Goal: Task Accomplishment & Management: Complete application form

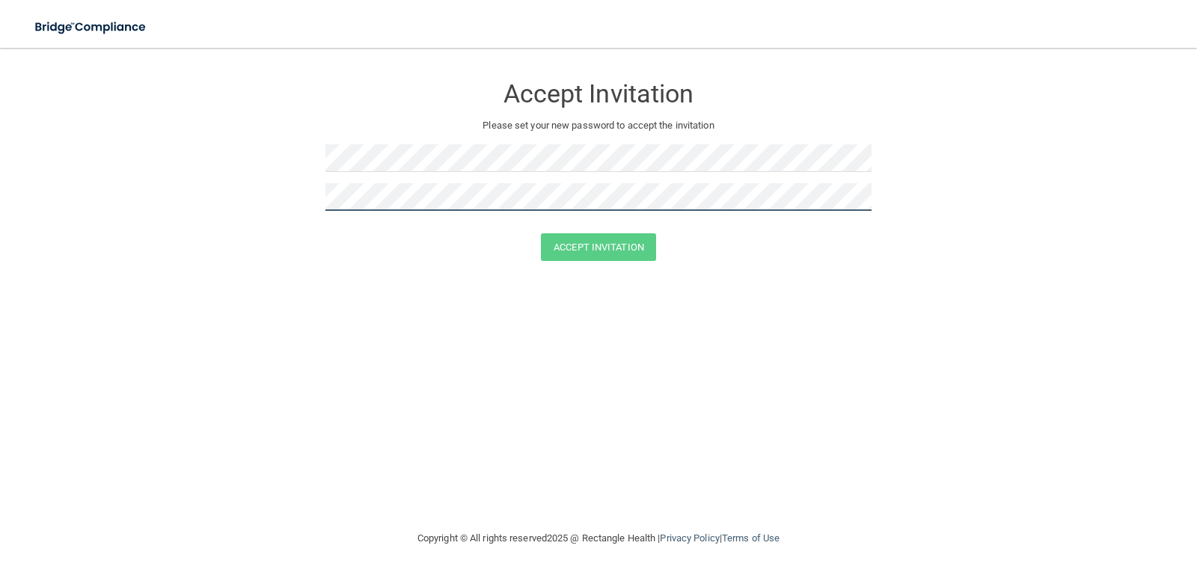
click at [397, 342] on div "Accept Invitation Please set your new password to accept the invitation Accept …" at bounding box center [598, 289] width 1137 height 452
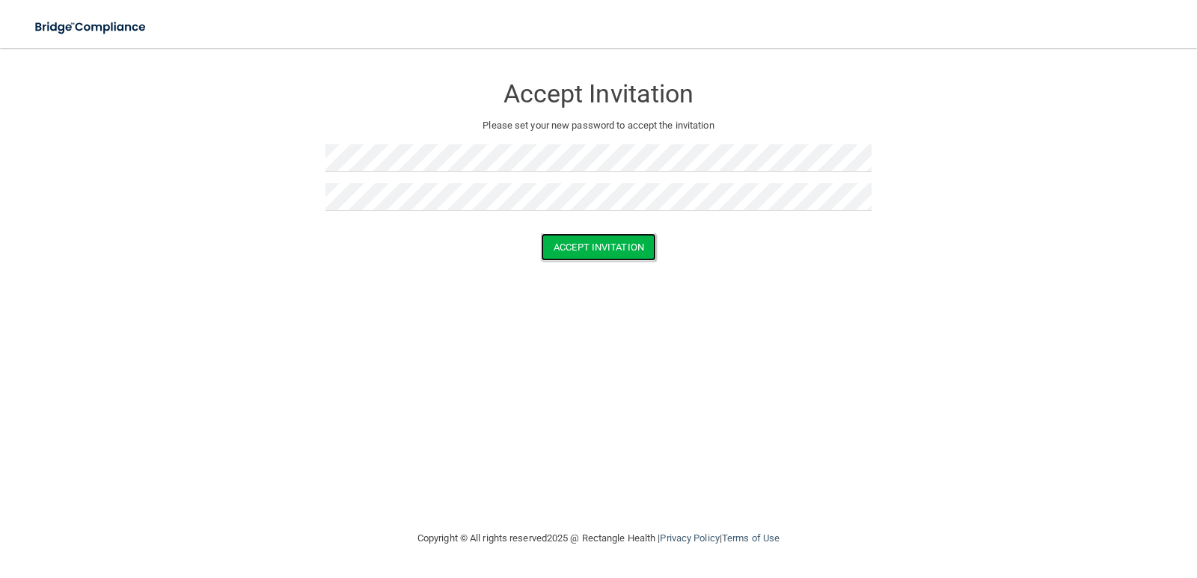
drag, startPoint x: 623, startPoint y: 242, endPoint x: 1069, endPoint y: 546, distance: 540.0
click at [759, 522] on main "Accept Invitation Please set your new password to accept the invitation Accept …" at bounding box center [598, 313] width 1197 height 531
click at [576, 240] on button "Accept Invitation" at bounding box center [598, 247] width 115 height 28
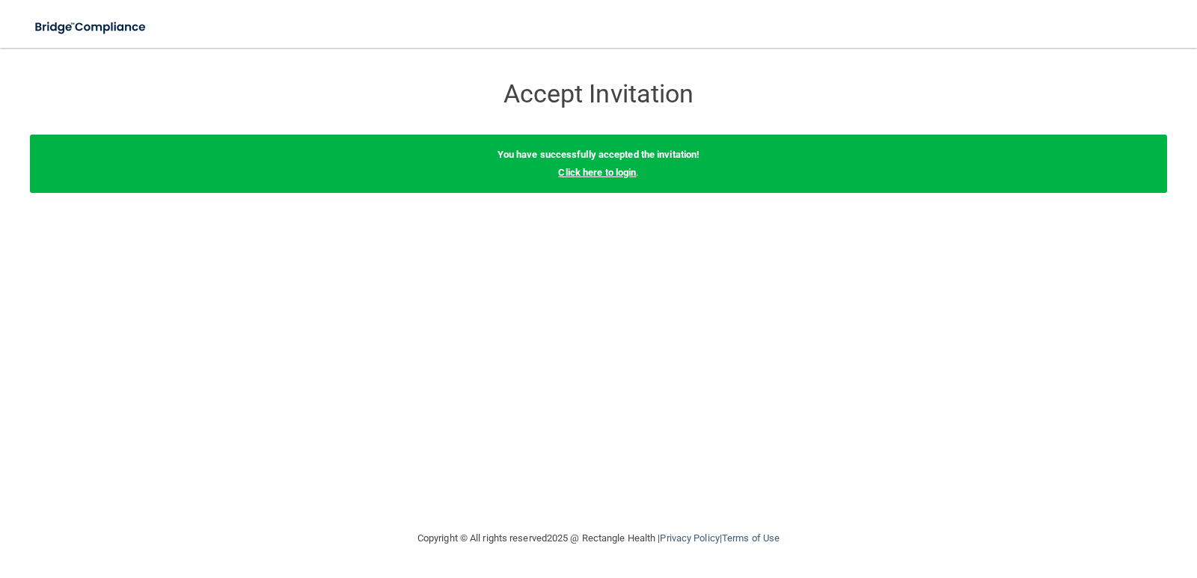
click at [596, 167] on link "Click here to login" at bounding box center [597, 172] width 78 height 11
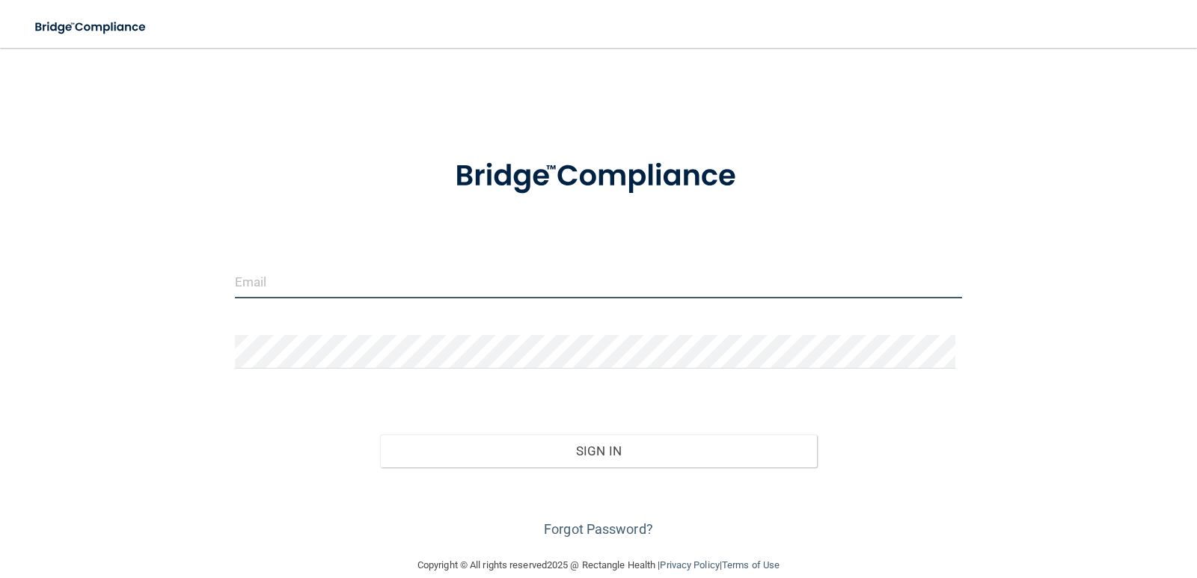
click at [266, 278] on input "email" at bounding box center [599, 282] width 728 height 34
type input "office@lctmedical.net"
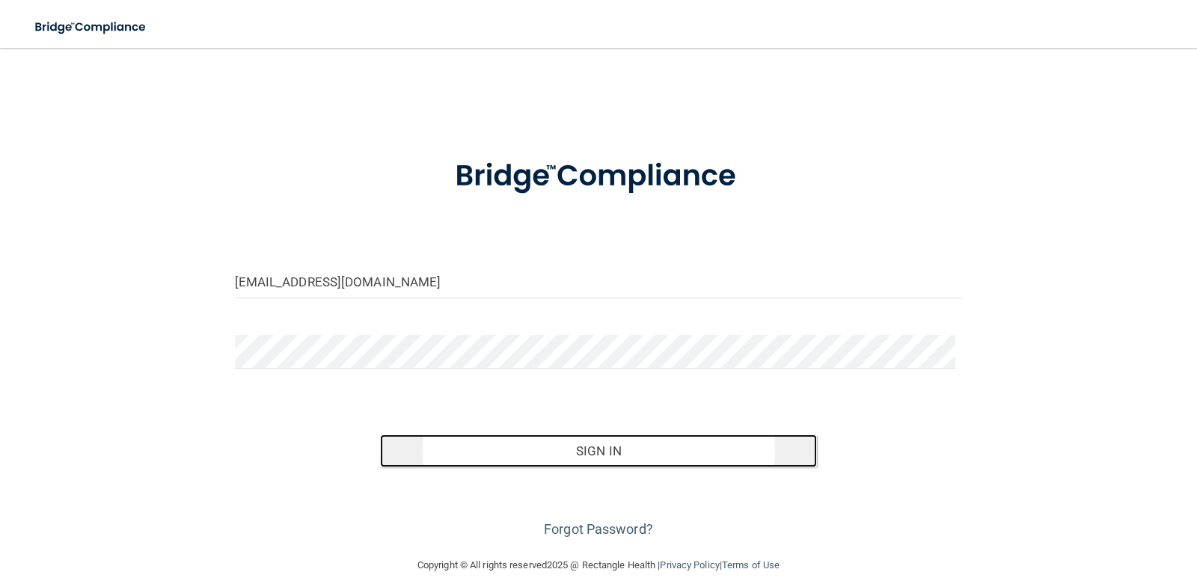
click at [528, 441] on button "Sign In" at bounding box center [598, 451] width 437 height 33
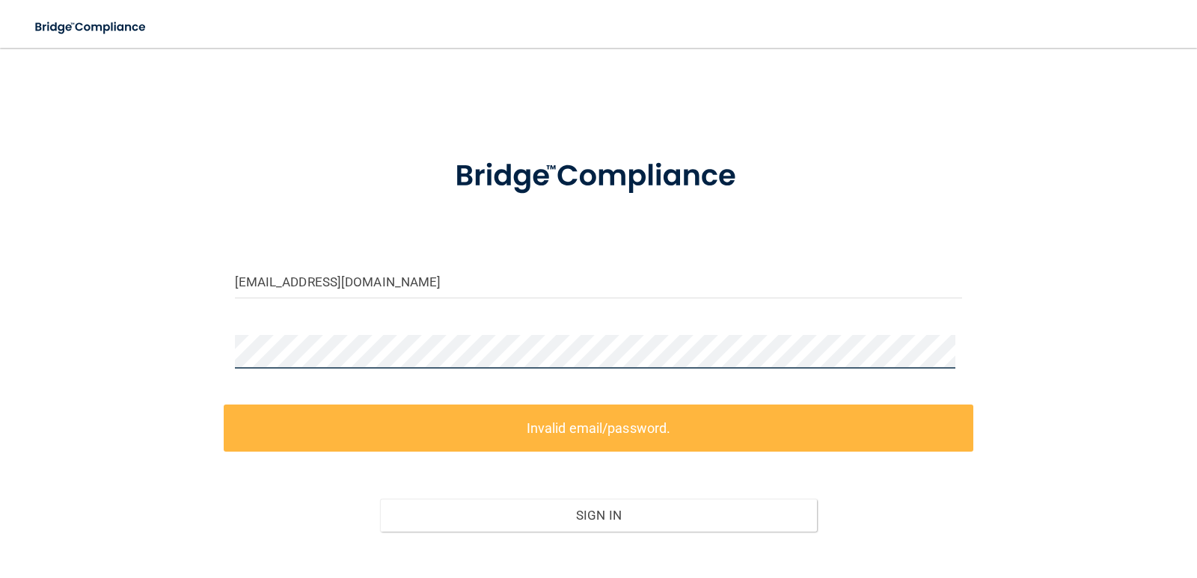
click at [0, 330] on main "office@lctmedical.net Invalid email/password. You don't have permission to acce…" at bounding box center [598, 313] width 1197 height 531
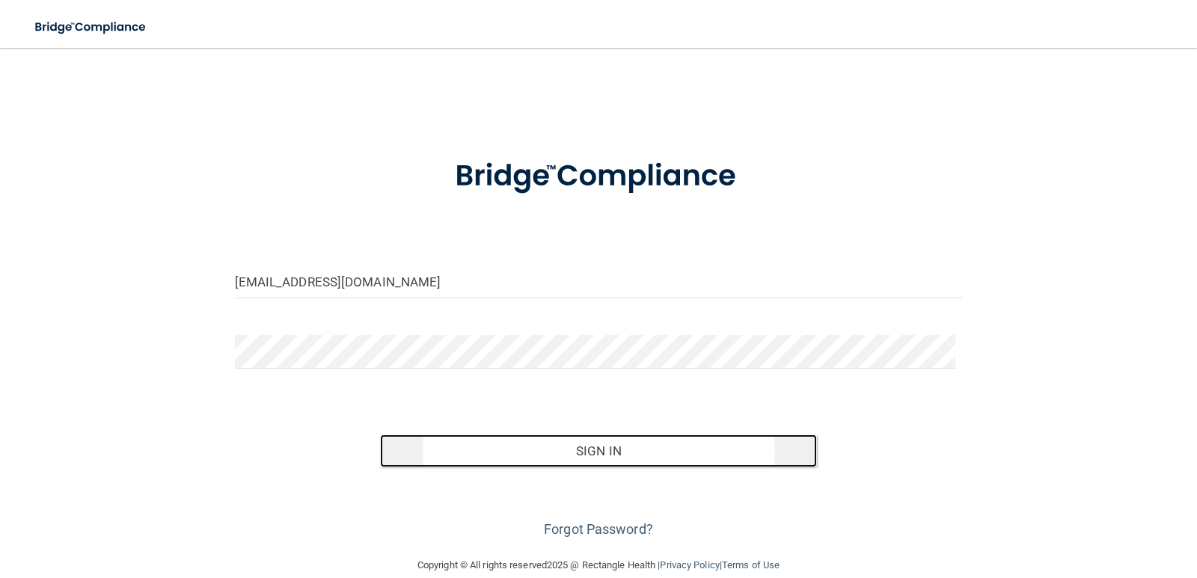
click at [596, 456] on button "Sign In" at bounding box center [598, 451] width 437 height 33
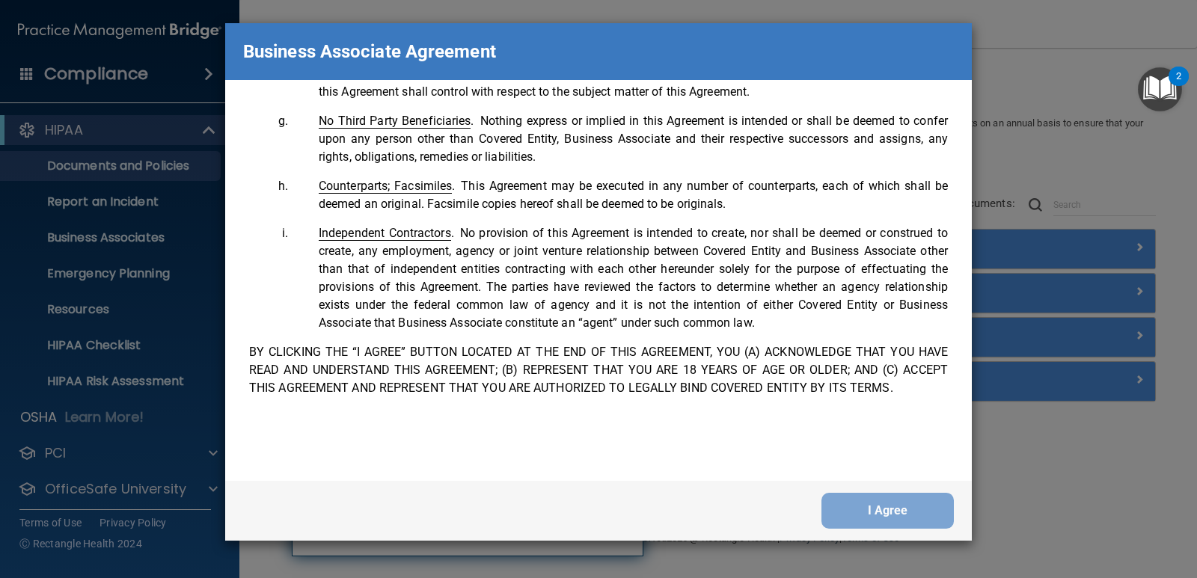
scroll to position [3051, 0]
click at [875, 513] on button "I Agree" at bounding box center [888, 511] width 132 height 36
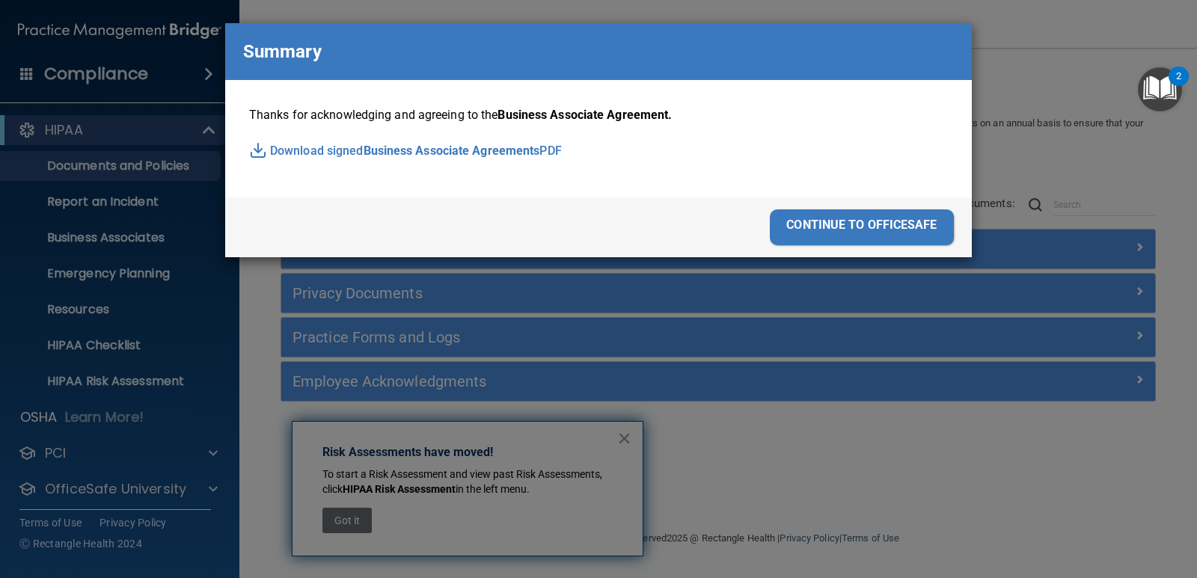
click at [860, 231] on div "continue to officesafe" at bounding box center [862, 228] width 184 height 36
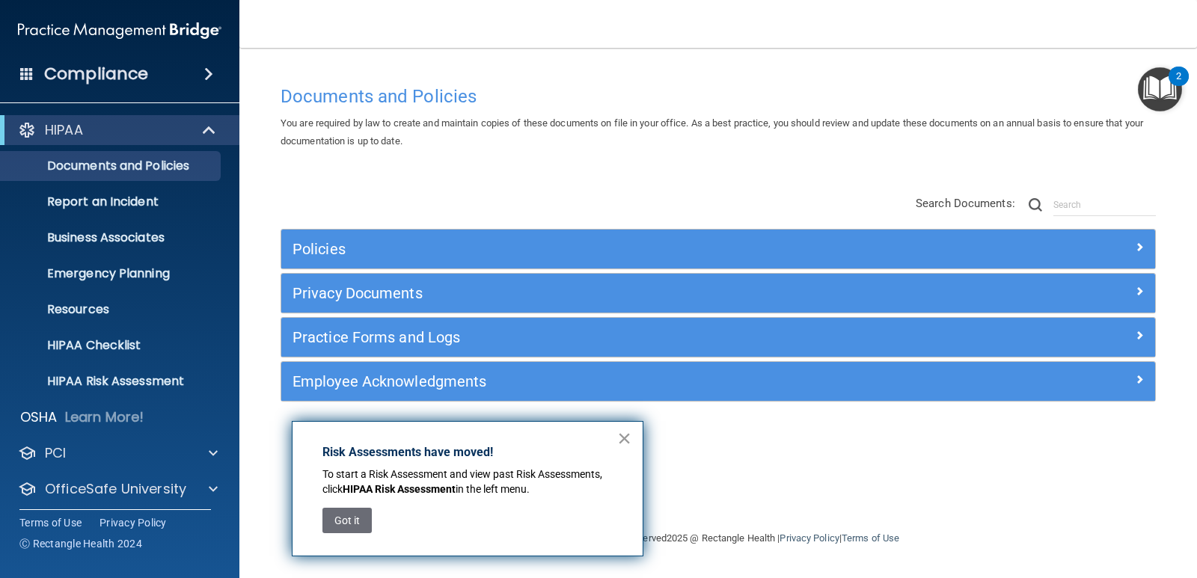
click at [619, 441] on button "×" at bounding box center [624, 439] width 14 height 24
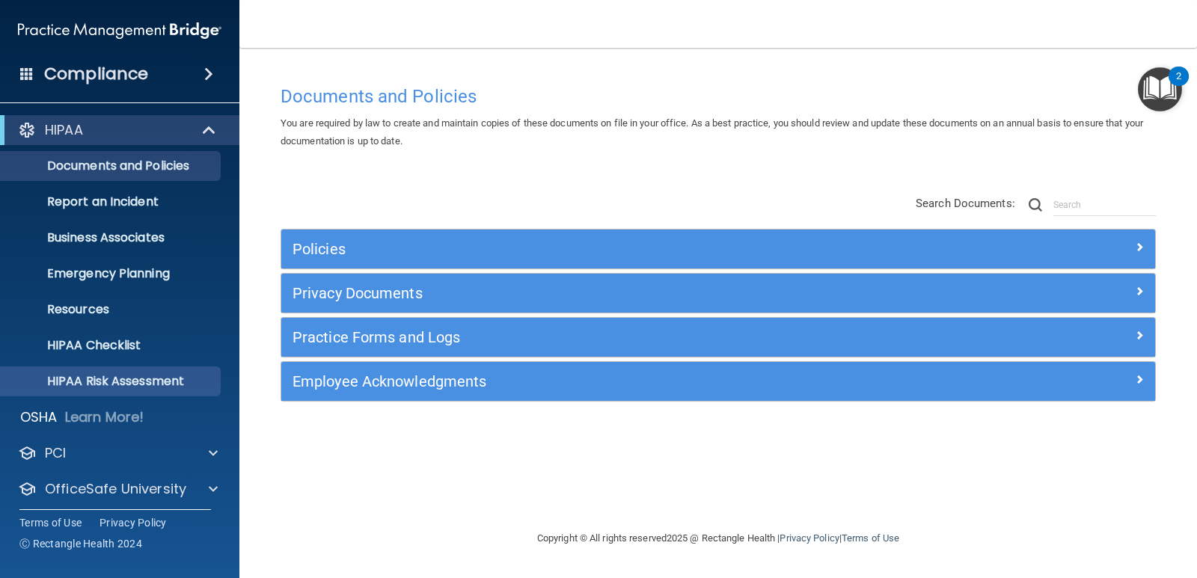
scroll to position [43, 0]
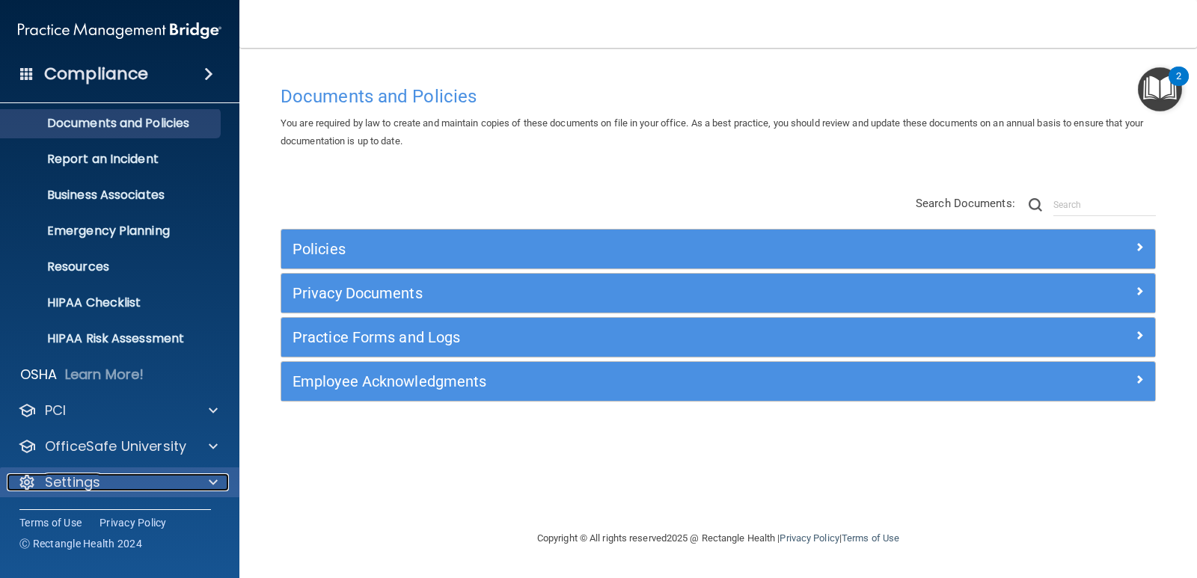
click at [111, 476] on div "Settings" at bounding box center [100, 483] width 186 height 18
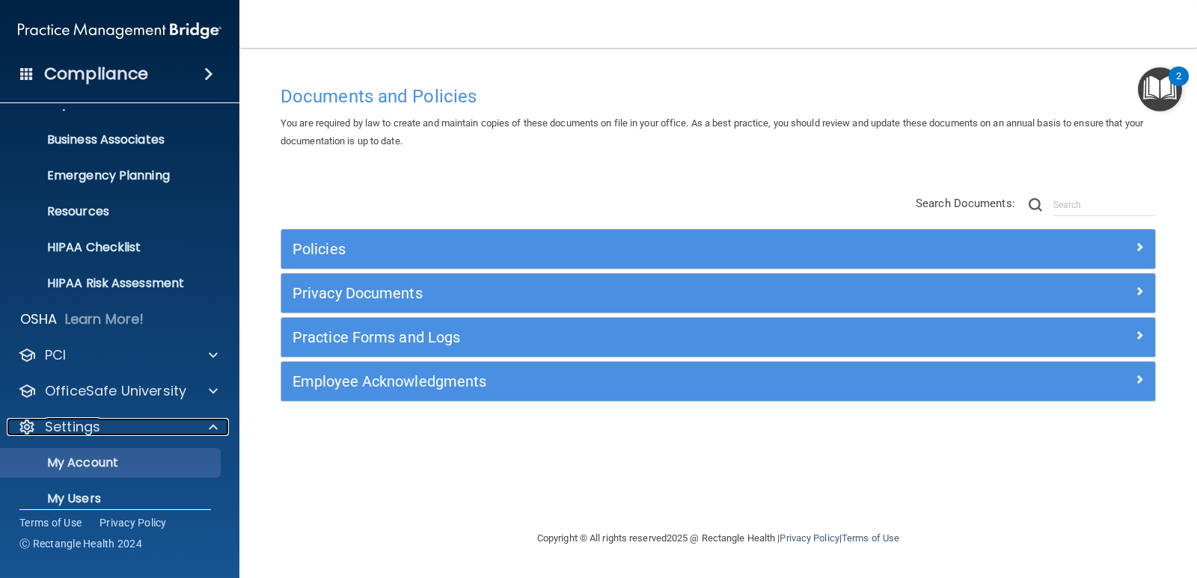
scroll to position [186, 0]
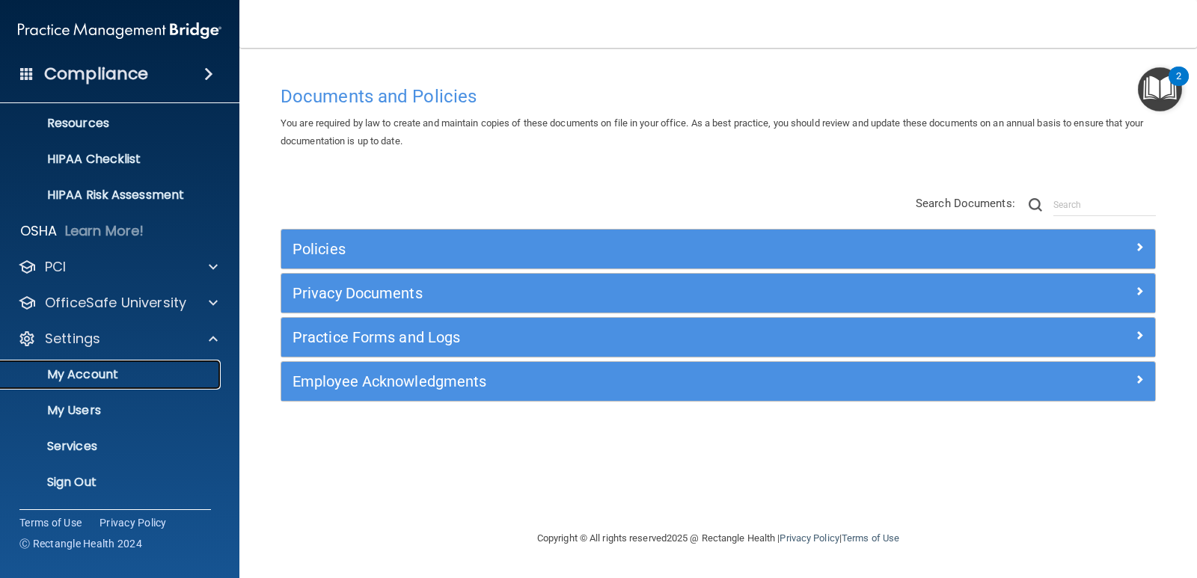
click at [120, 374] on p "My Account" at bounding box center [112, 374] width 204 height 15
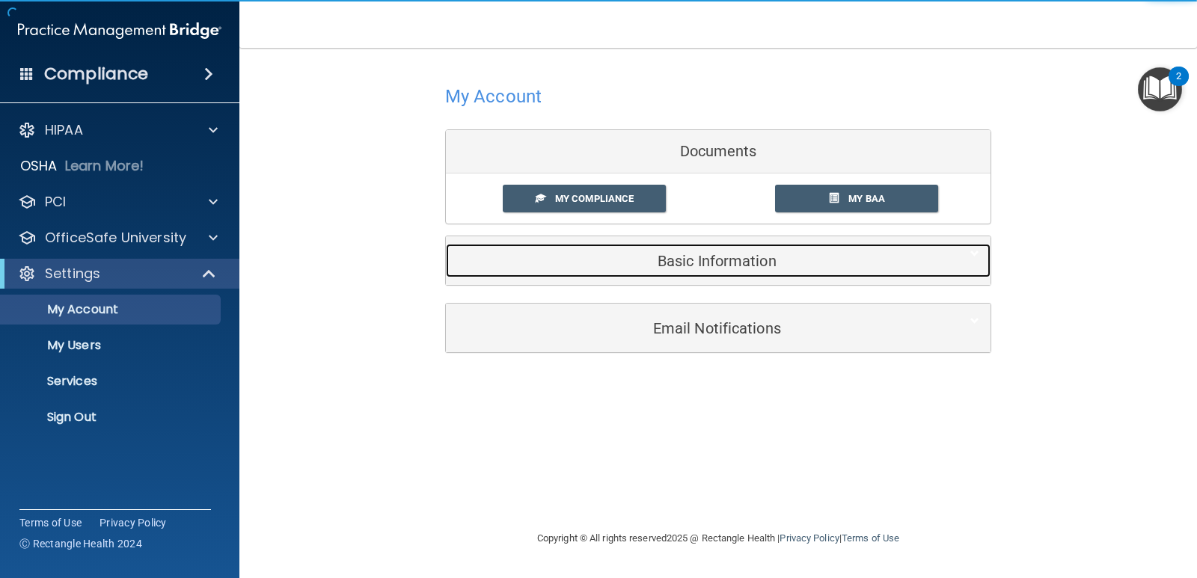
click at [706, 264] on h5 "Basic Information" at bounding box center [695, 261] width 477 height 16
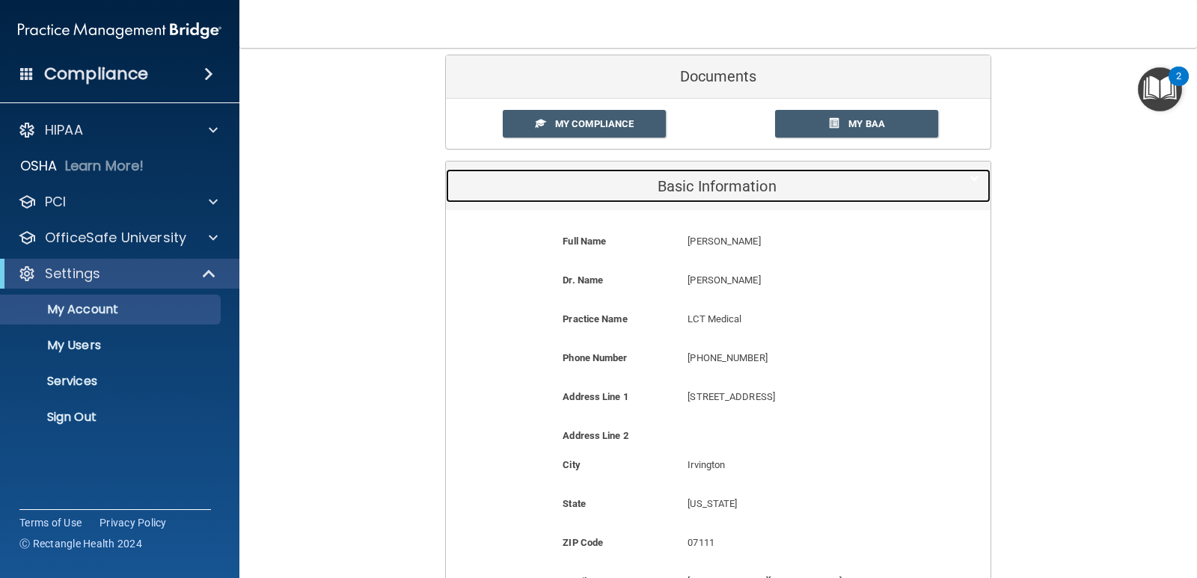
scroll to position [150, 0]
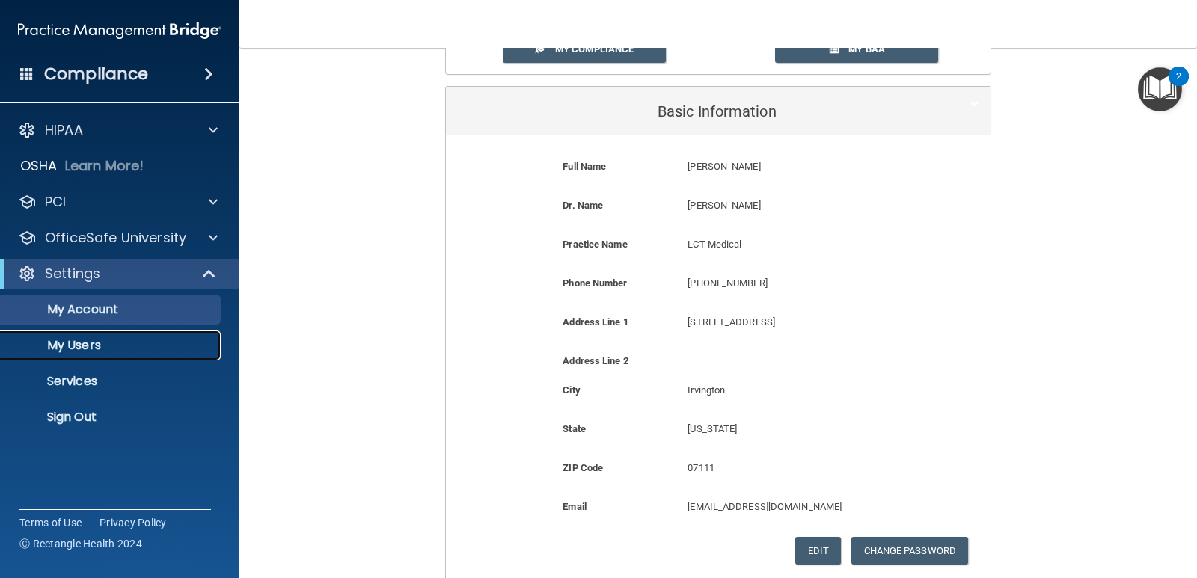
click at [145, 336] on link "My Users" at bounding box center [103, 346] width 236 height 30
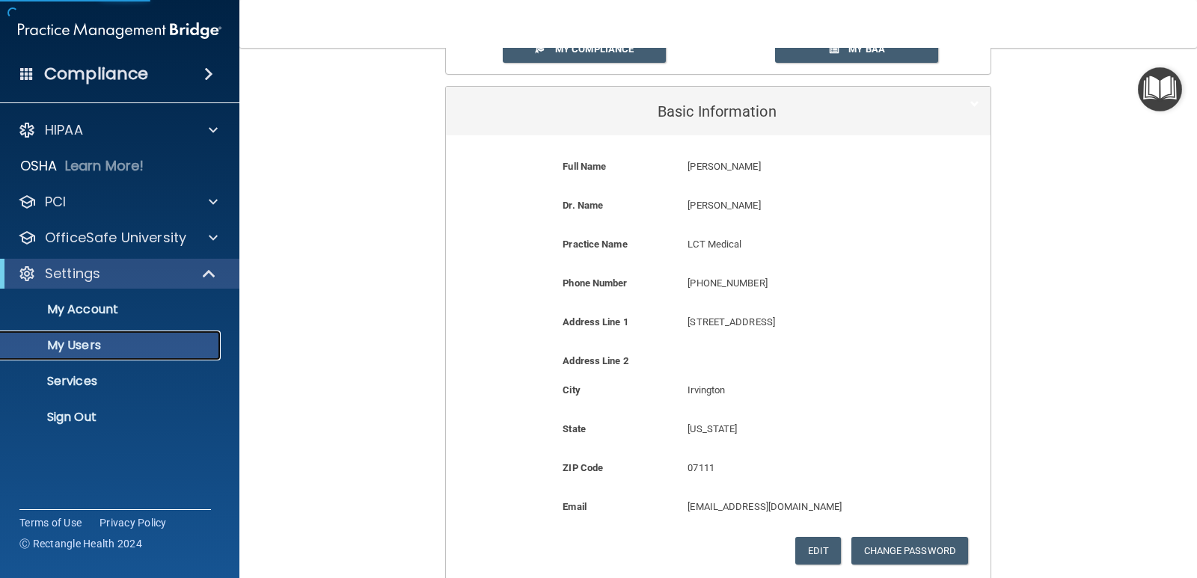
select select "20"
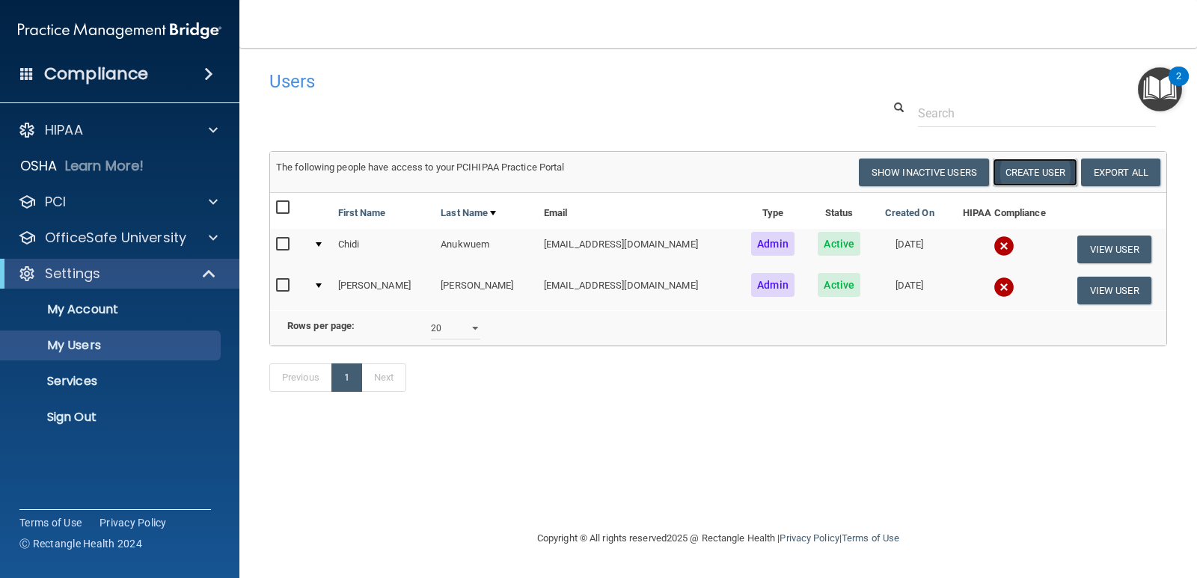
click at [1034, 174] on button "Create User" at bounding box center [1035, 173] width 85 height 28
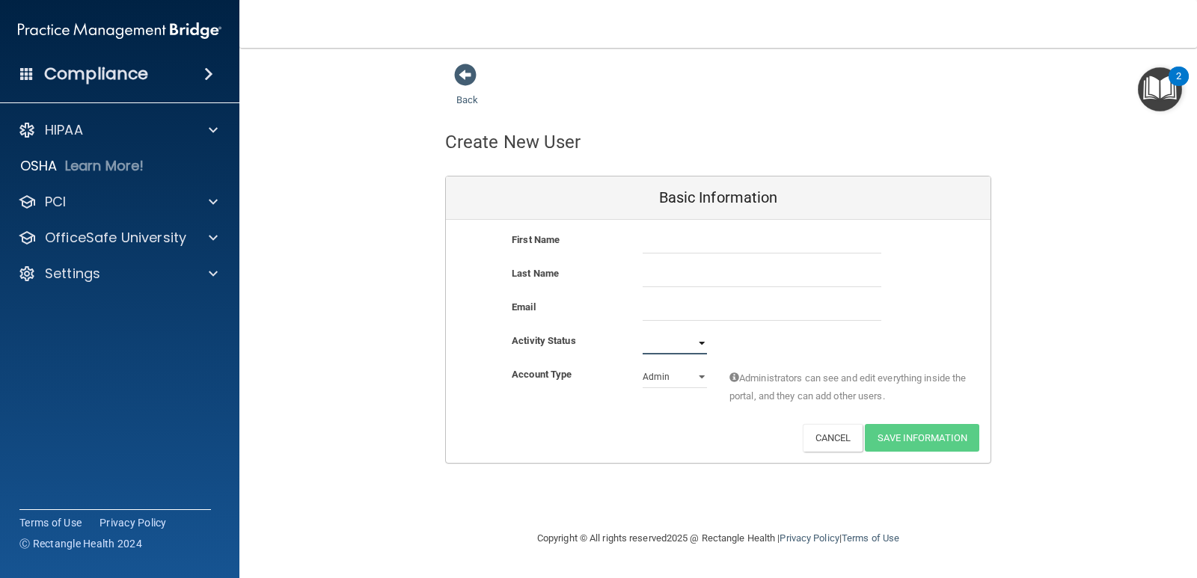
click at [683, 339] on select "Active Inactive" at bounding box center [675, 343] width 64 height 22
select select "active"
click at [643, 332] on select "Active Inactive" at bounding box center [675, 343] width 64 height 22
click at [681, 376] on select "Admin Member" at bounding box center [675, 377] width 64 height 22
click at [765, 355] on div "Activity Status Active Active Inactive" at bounding box center [718, 343] width 545 height 22
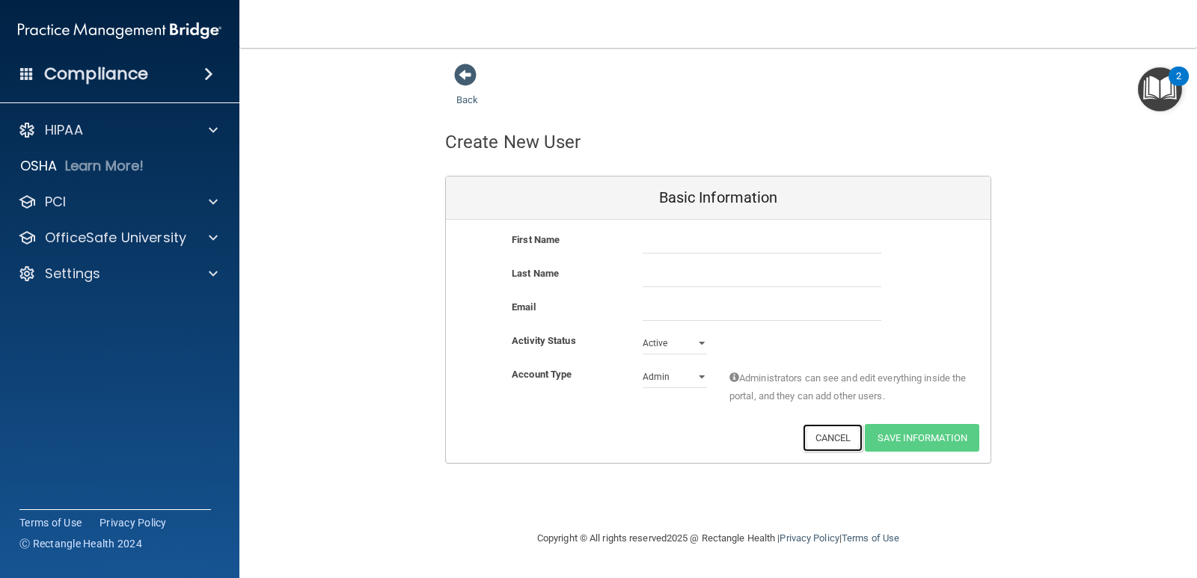
click at [828, 438] on button "Cancel" at bounding box center [833, 438] width 61 height 28
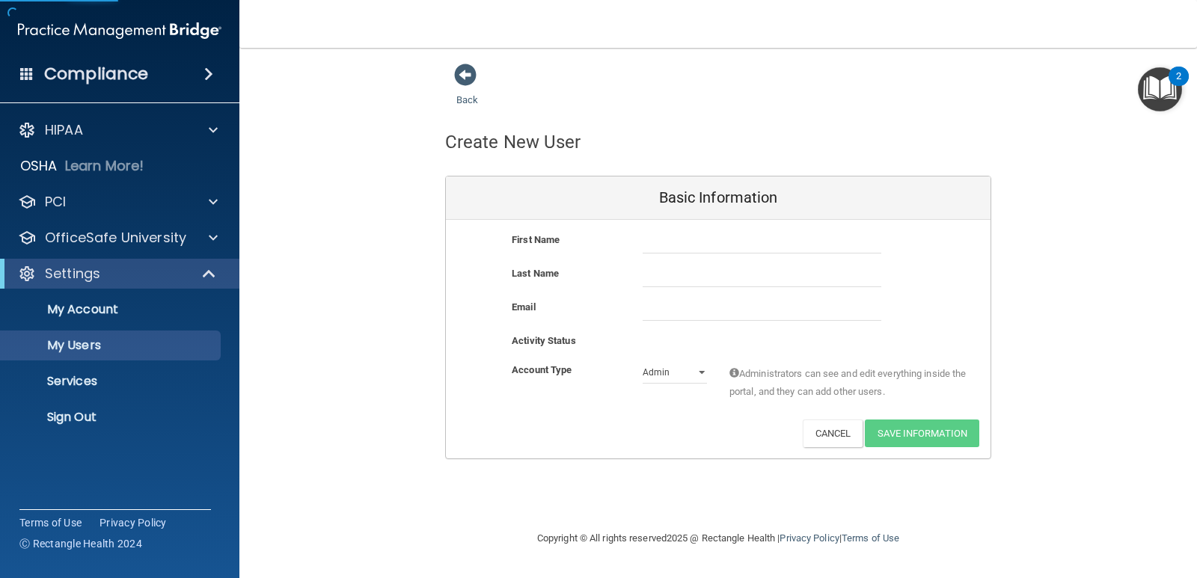
select select "20"
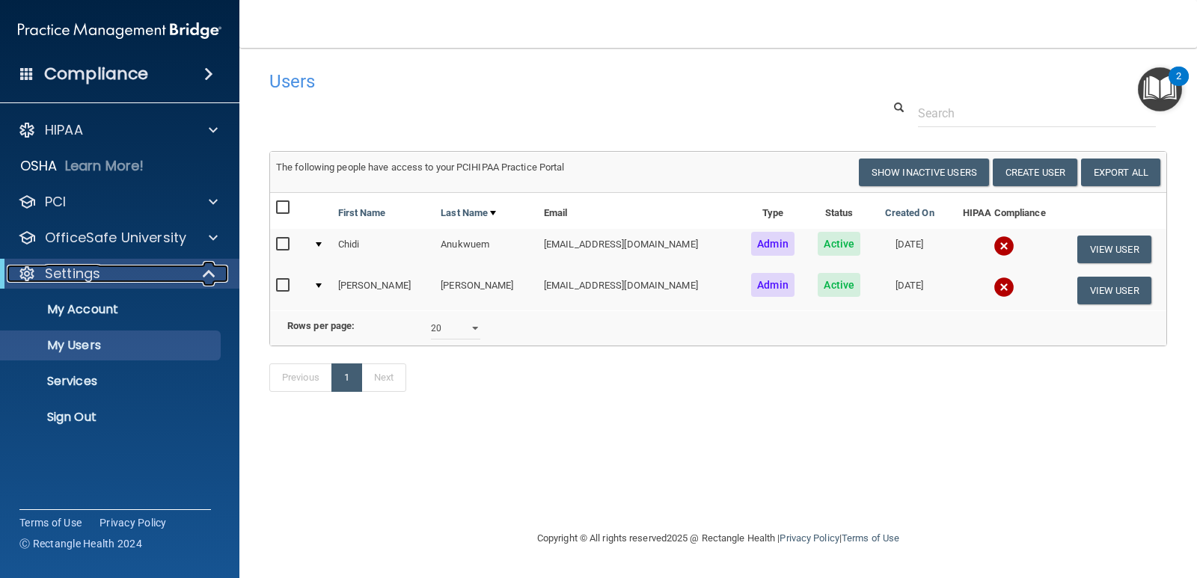
click at [151, 278] on div "Settings" at bounding box center [99, 274] width 185 height 18
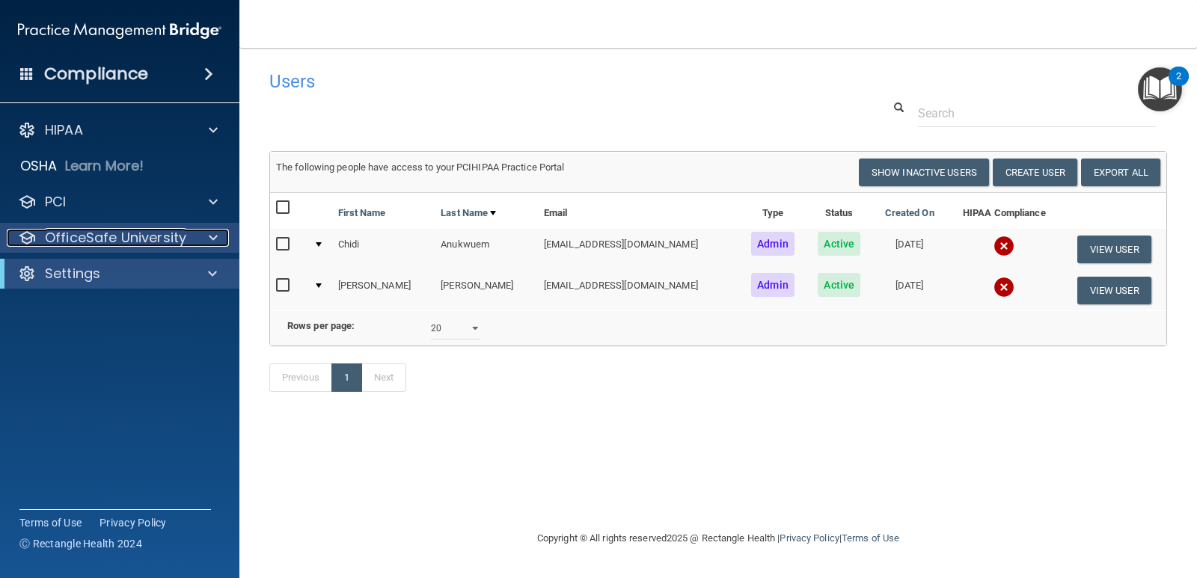
click at [153, 239] on p "OfficeSafe University" at bounding box center [115, 238] width 141 height 18
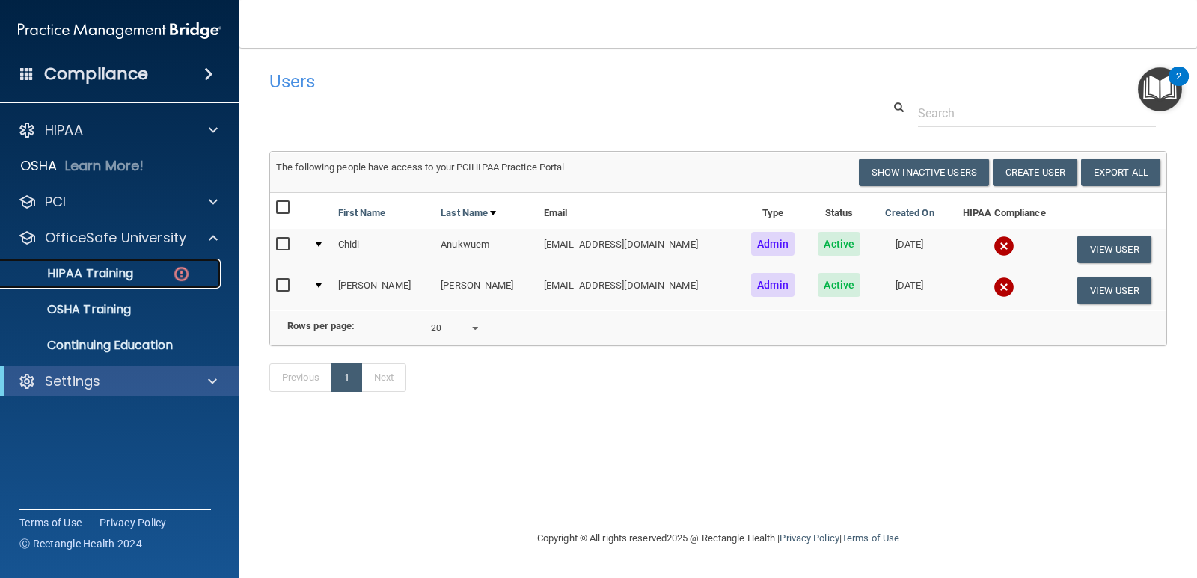
click at [144, 269] on div "HIPAA Training" at bounding box center [112, 273] width 204 height 15
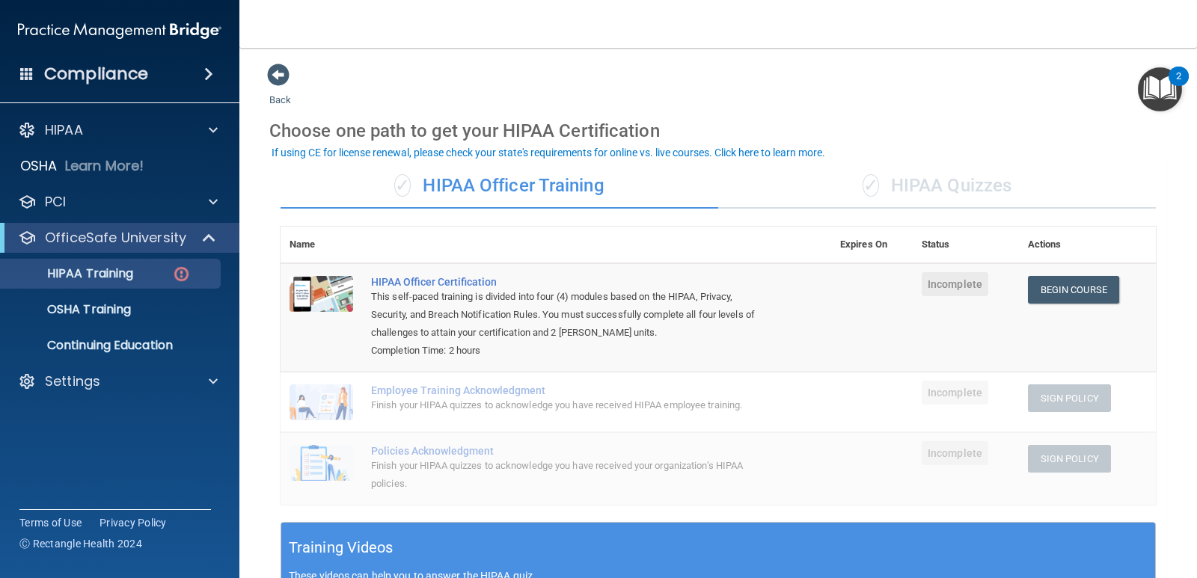
click at [908, 187] on div "✓ HIPAA Quizzes" at bounding box center [937, 186] width 438 height 45
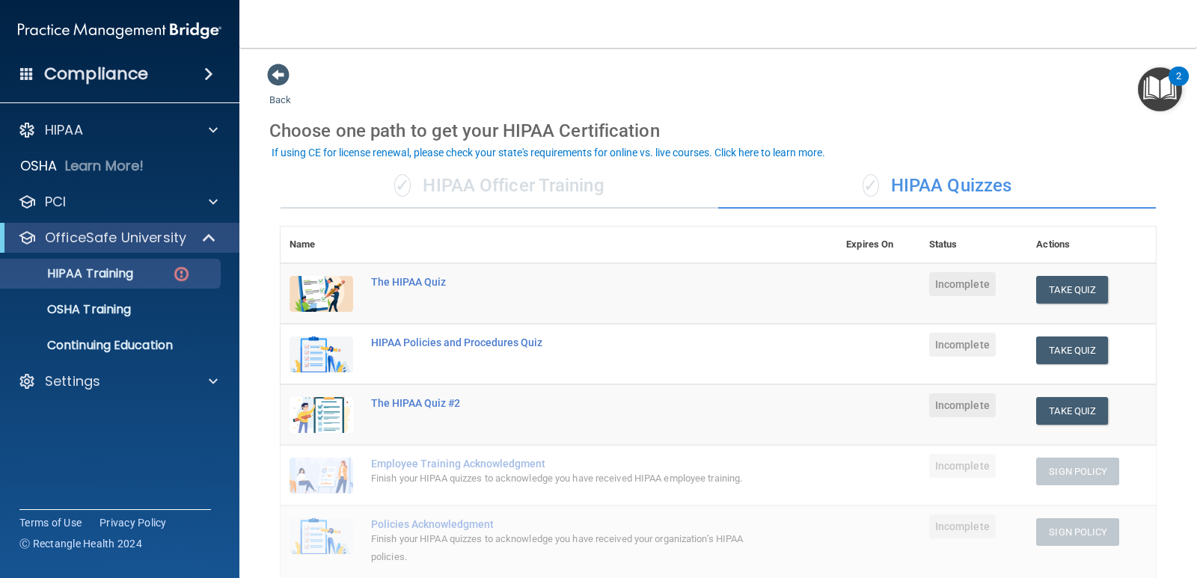
click at [618, 195] on div "✓ HIPAA Officer Training" at bounding box center [500, 186] width 438 height 45
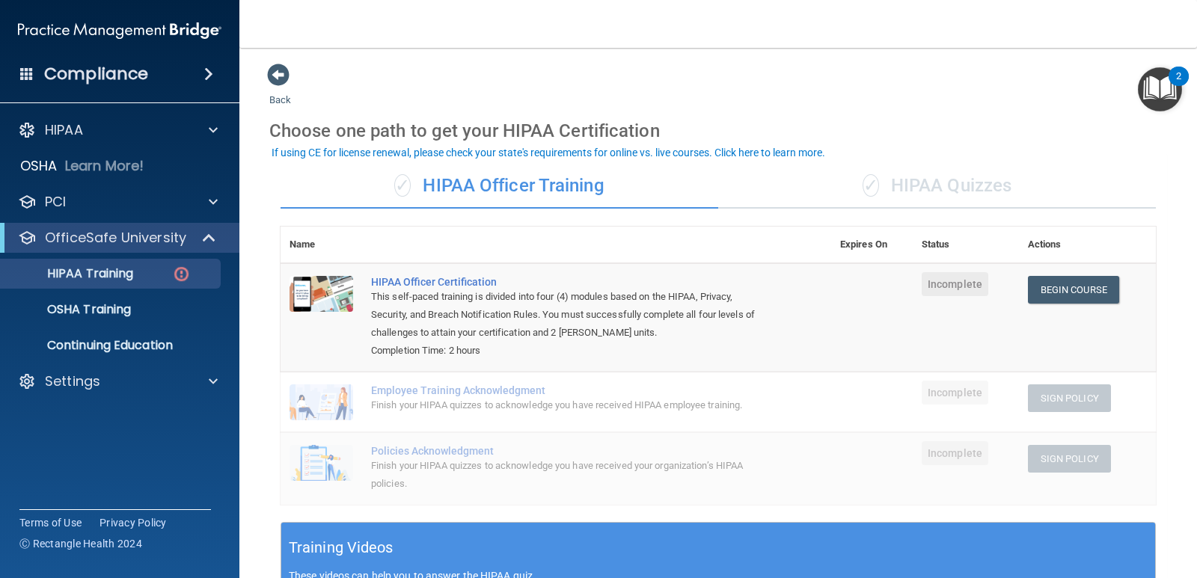
click at [916, 186] on div "✓ HIPAA Quizzes" at bounding box center [937, 186] width 438 height 45
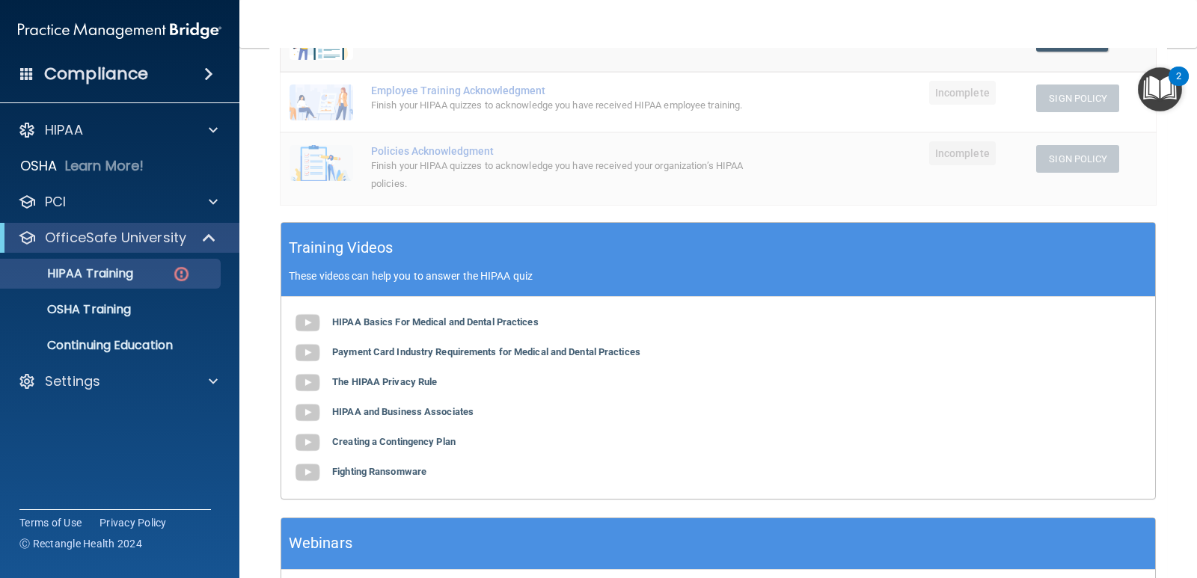
scroll to position [374, 0]
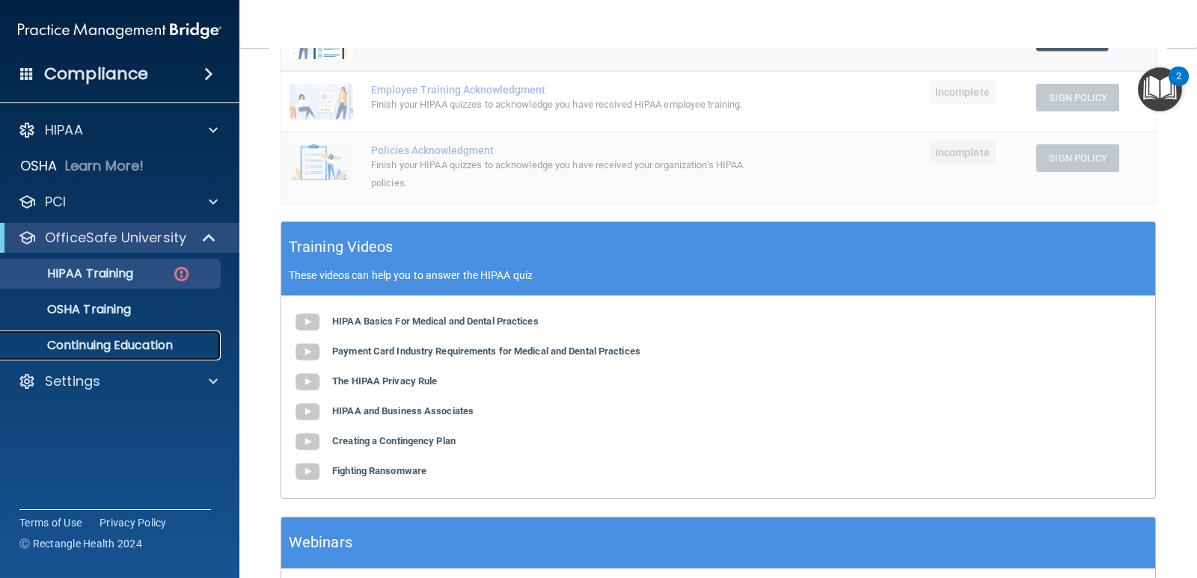
click at [192, 351] on p "Continuing Education" at bounding box center [112, 345] width 204 height 15
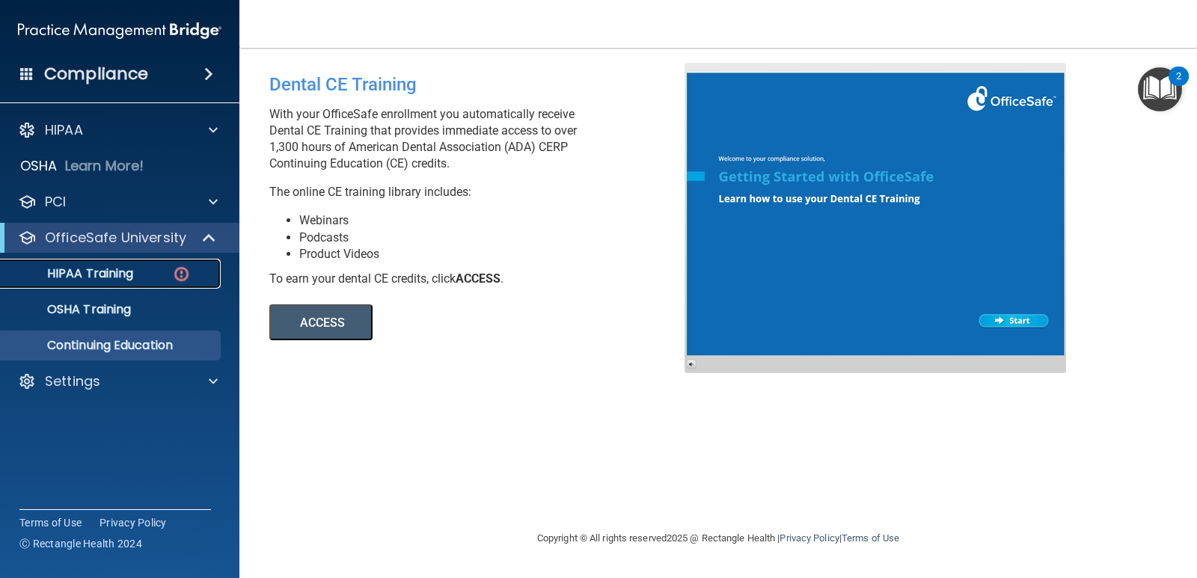
click at [119, 273] on p "HIPAA Training" at bounding box center [71, 273] width 123 height 15
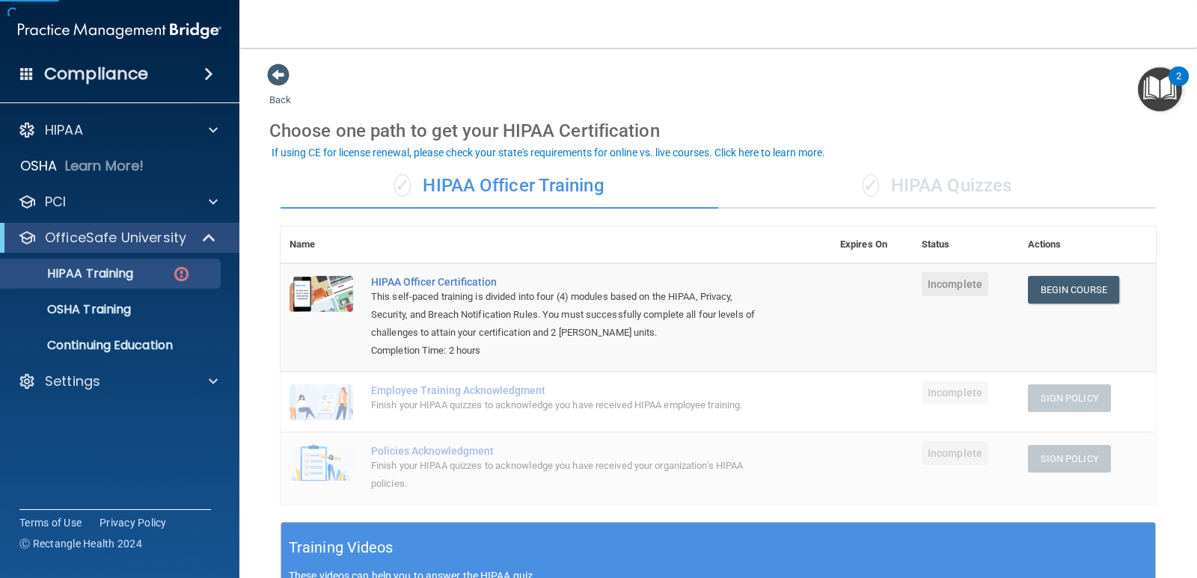
click at [930, 186] on div "✓ HIPAA Quizzes" at bounding box center [937, 186] width 438 height 45
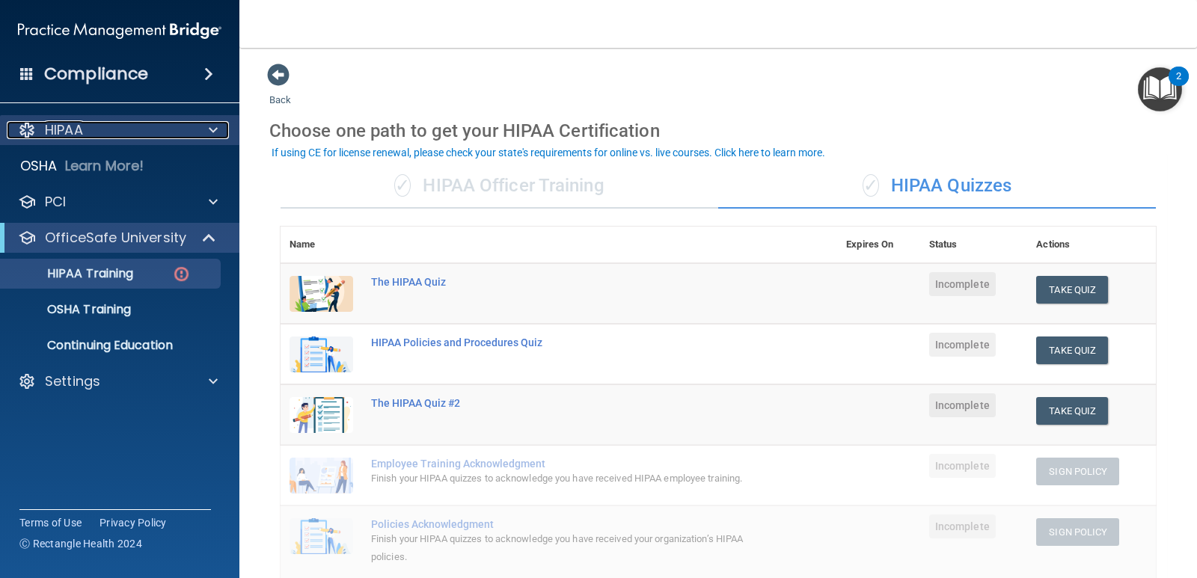
click at [144, 125] on div "HIPAA" at bounding box center [100, 130] width 186 height 18
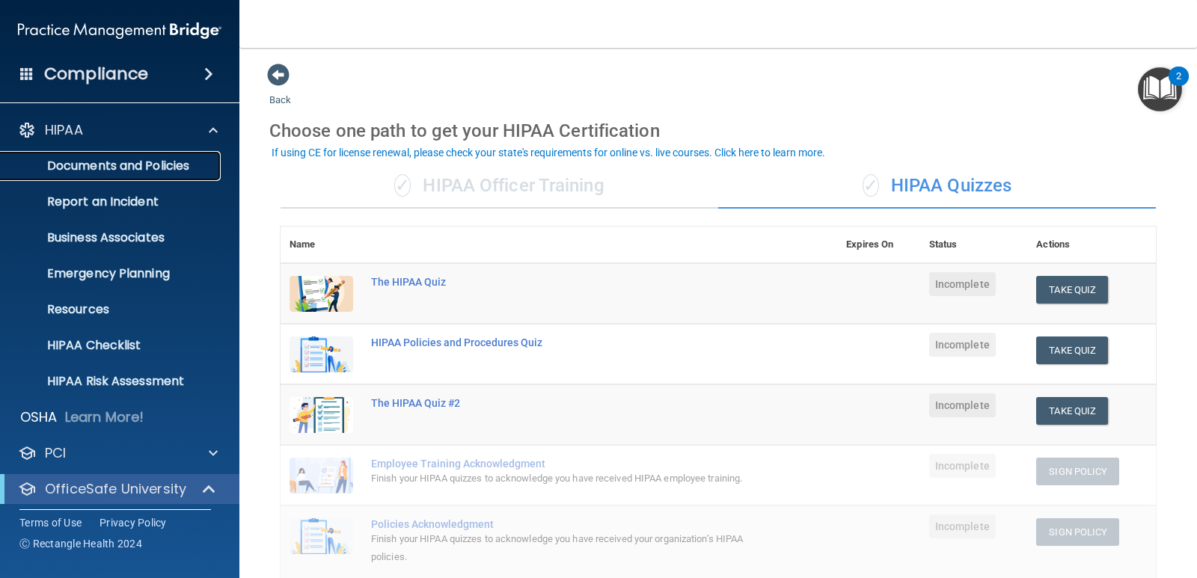
click at [203, 159] on p "Documents and Policies" at bounding box center [112, 166] width 204 height 15
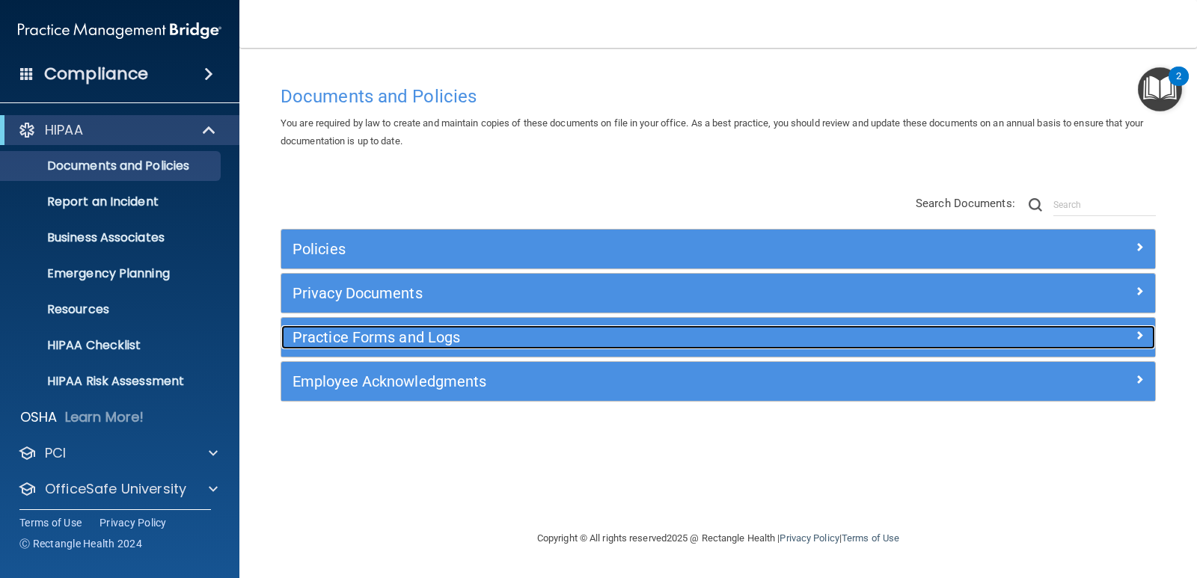
click at [482, 337] on h5 "Practice Forms and Logs" at bounding box center [609, 337] width 633 height 16
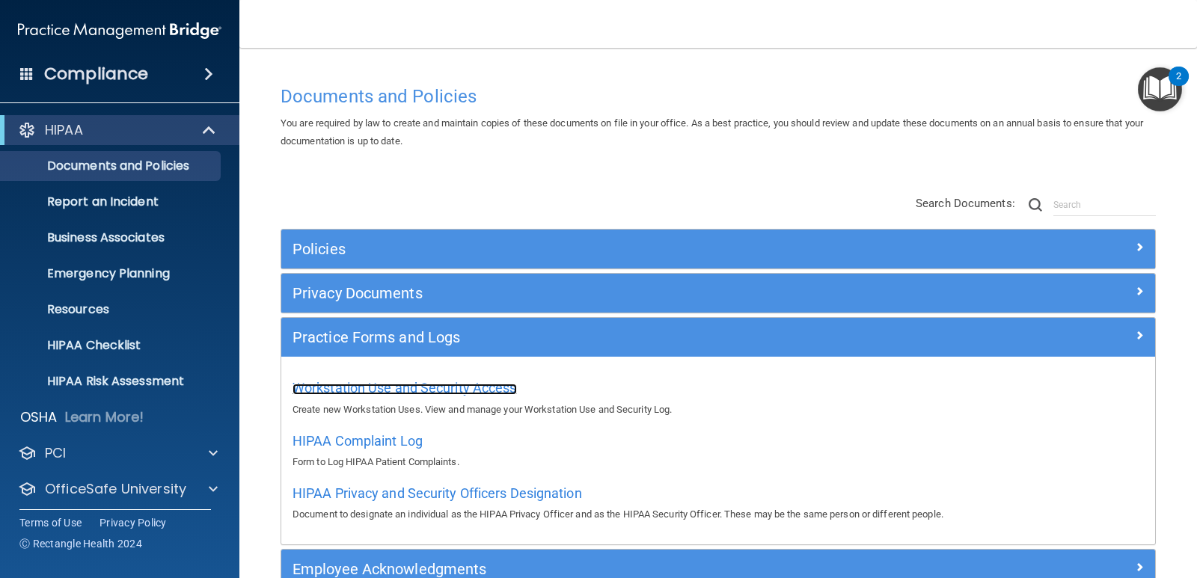
click at [486, 388] on span "Workstation Use and Security Access" at bounding box center [405, 388] width 224 height 16
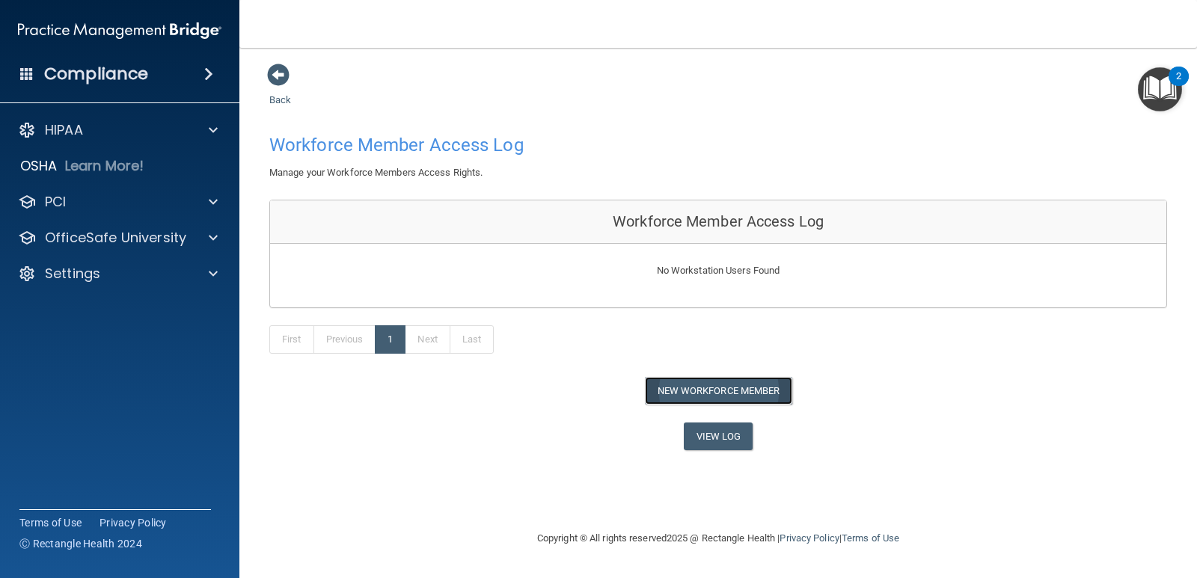
click at [723, 391] on button "New Workforce Member" at bounding box center [718, 391] width 147 height 28
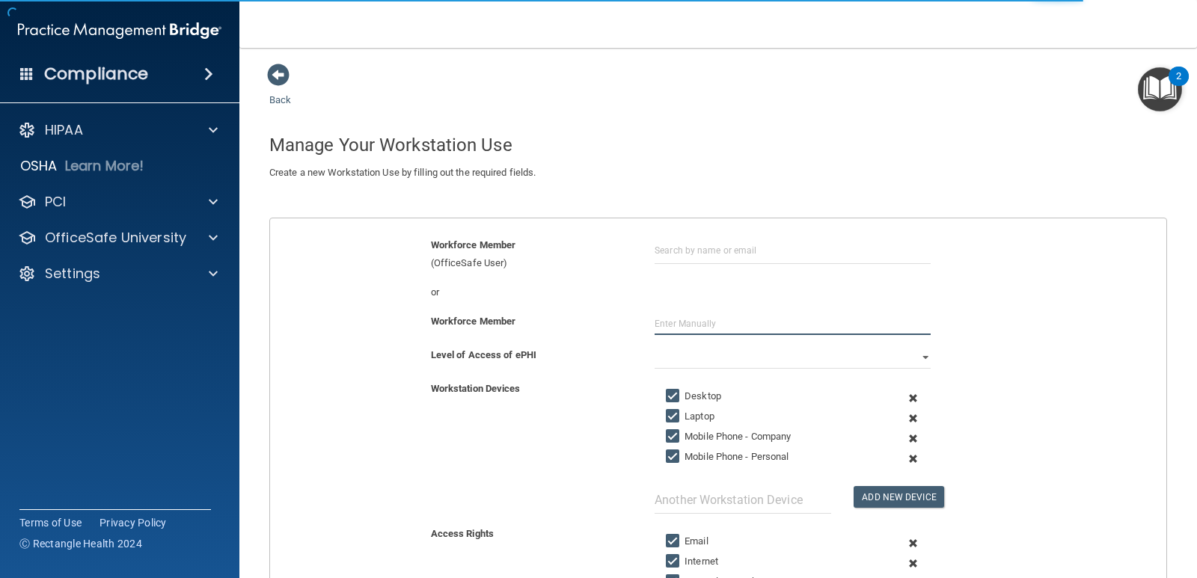
click at [669, 321] on input "text" at bounding box center [793, 324] width 276 height 22
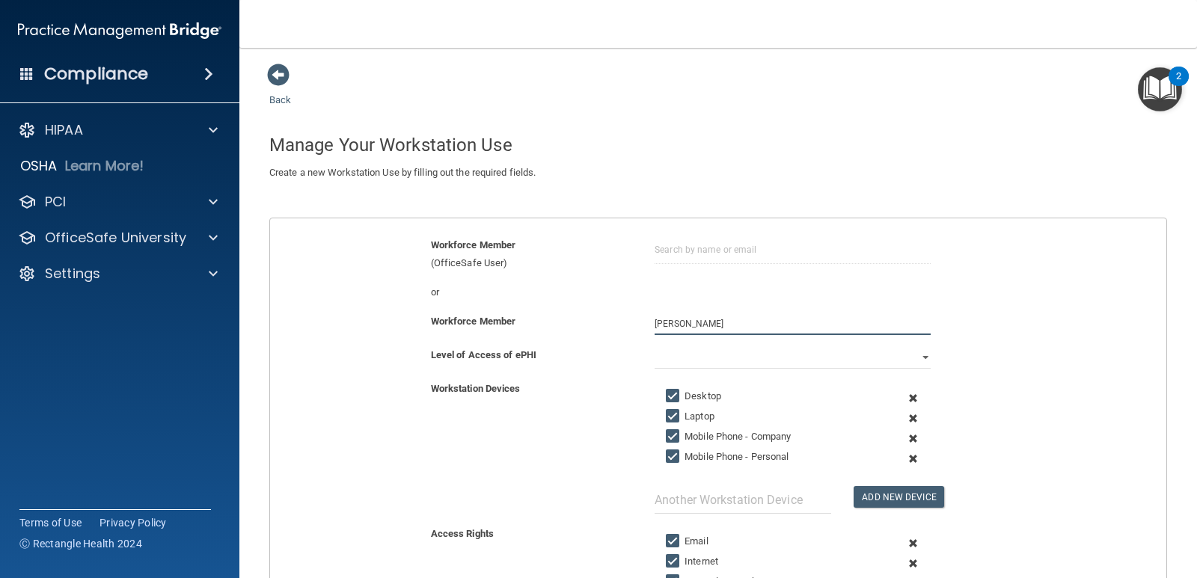
click at [712, 317] on input "Alisha" at bounding box center [793, 324] width 276 height 22
type input "[PERSON_NAME]"
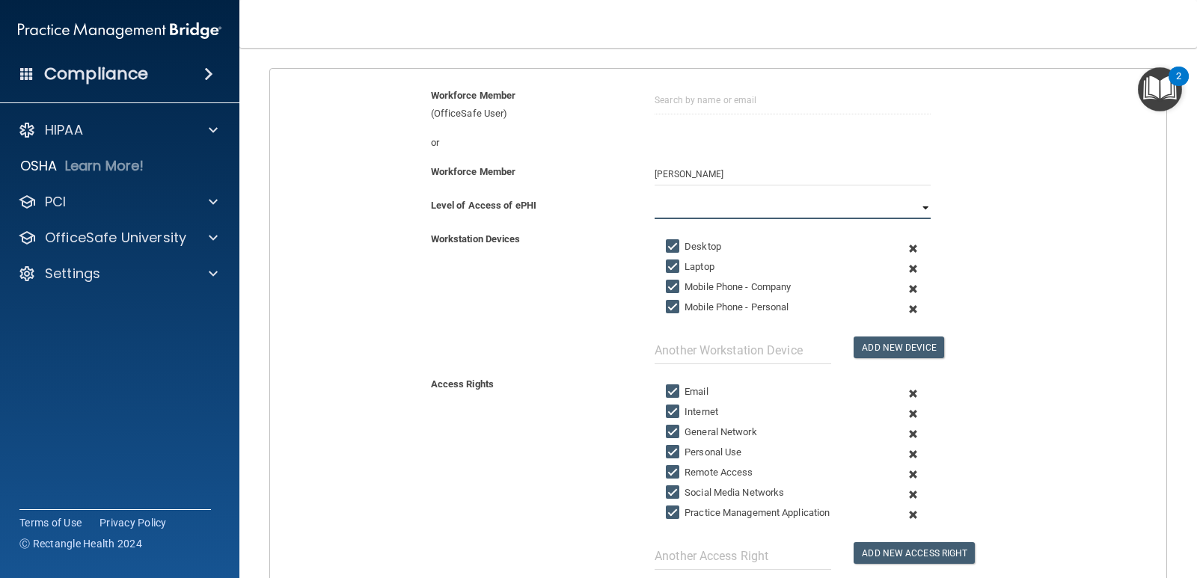
scroll to position [75, 0]
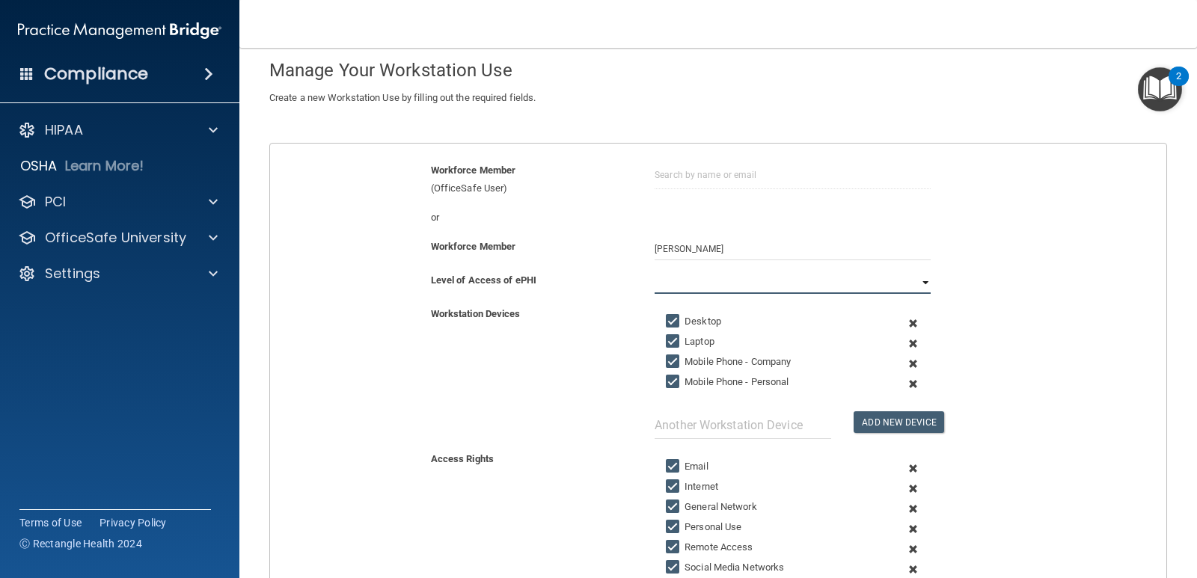
click at [728, 281] on select "Full Limited None" at bounding box center [793, 283] width 276 height 22
select select "0"
click at [655, 272] on select "Full Limited None" at bounding box center [793, 283] width 276 height 22
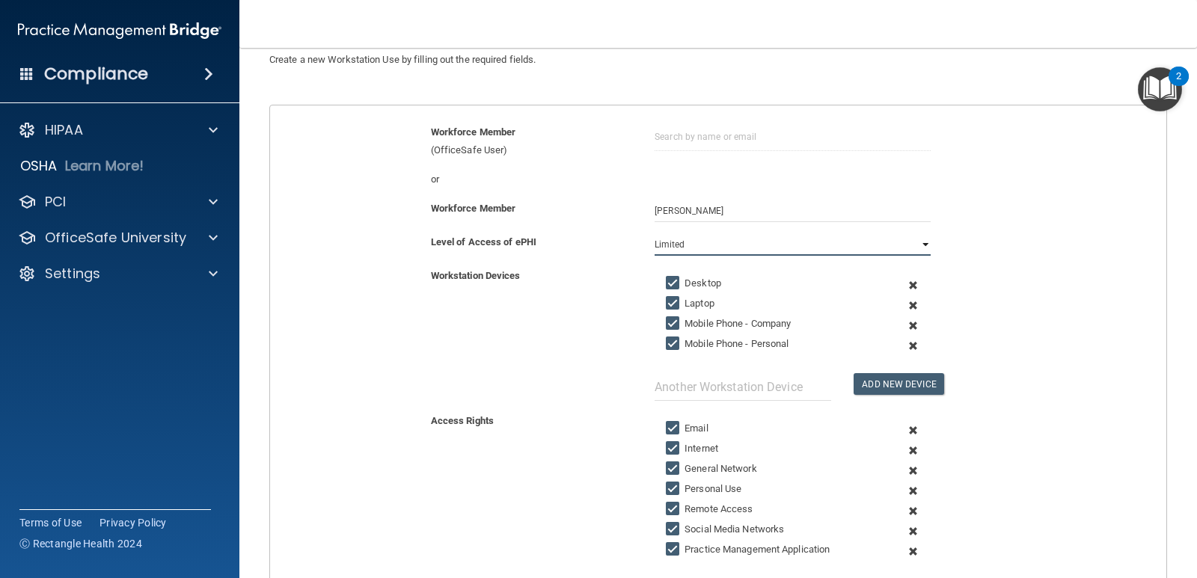
scroll to position [150, 0]
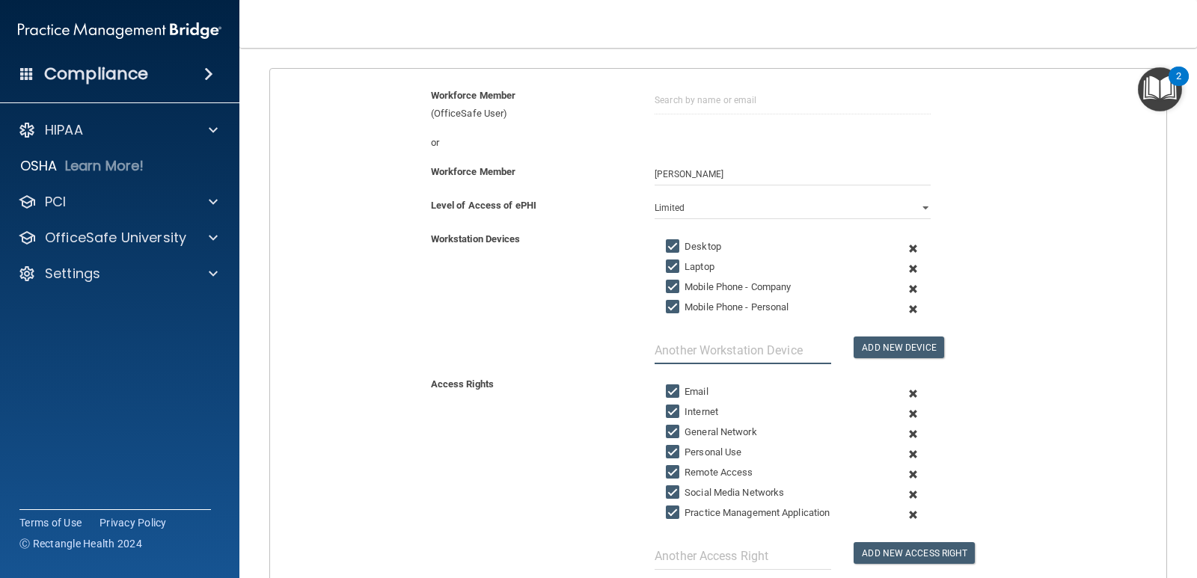
click at [673, 358] on input "text" at bounding box center [743, 351] width 177 height 28
type input "Tablet"
click at [901, 340] on button "Add New Device" at bounding box center [899, 348] width 90 height 22
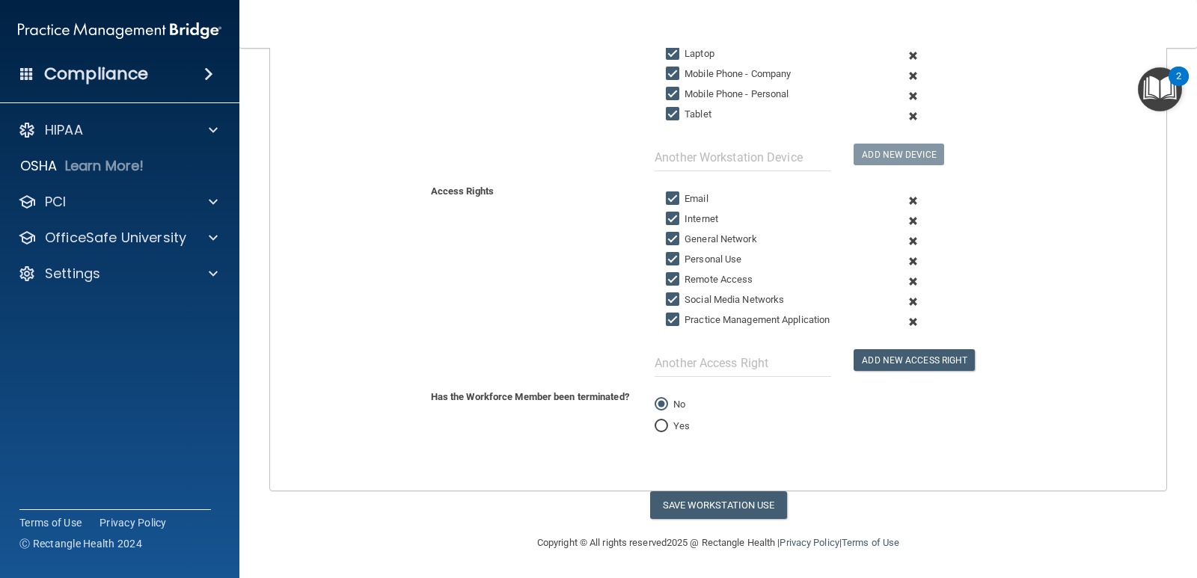
scroll to position [364, 0]
click at [731, 492] on button "Save Workstation Use" at bounding box center [718, 505] width 137 height 28
select select "? string:Full ?"
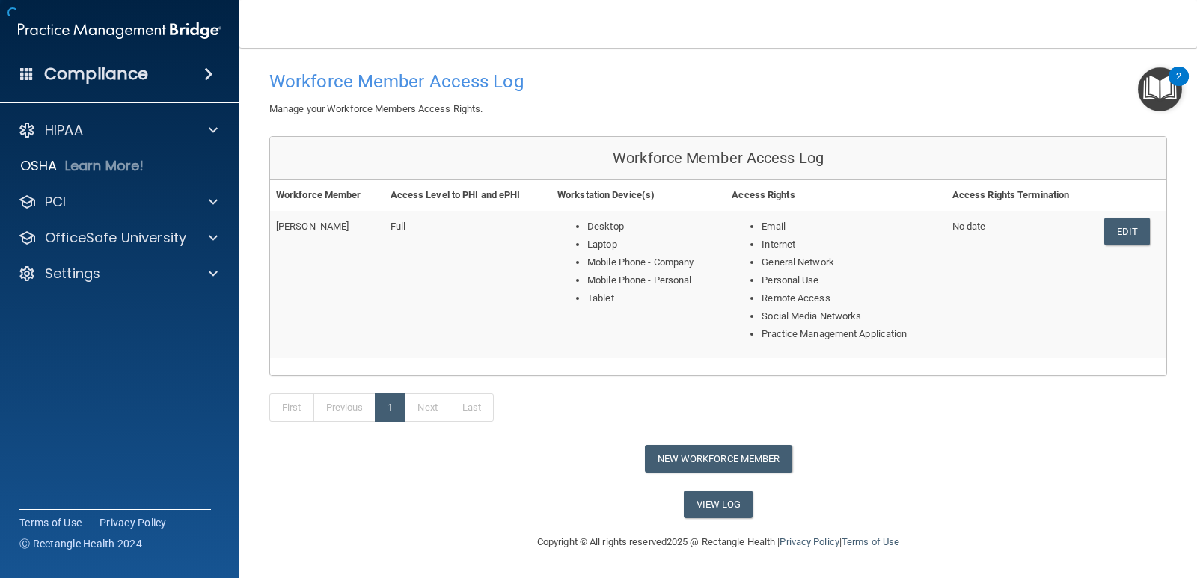
scroll to position [34, 0]
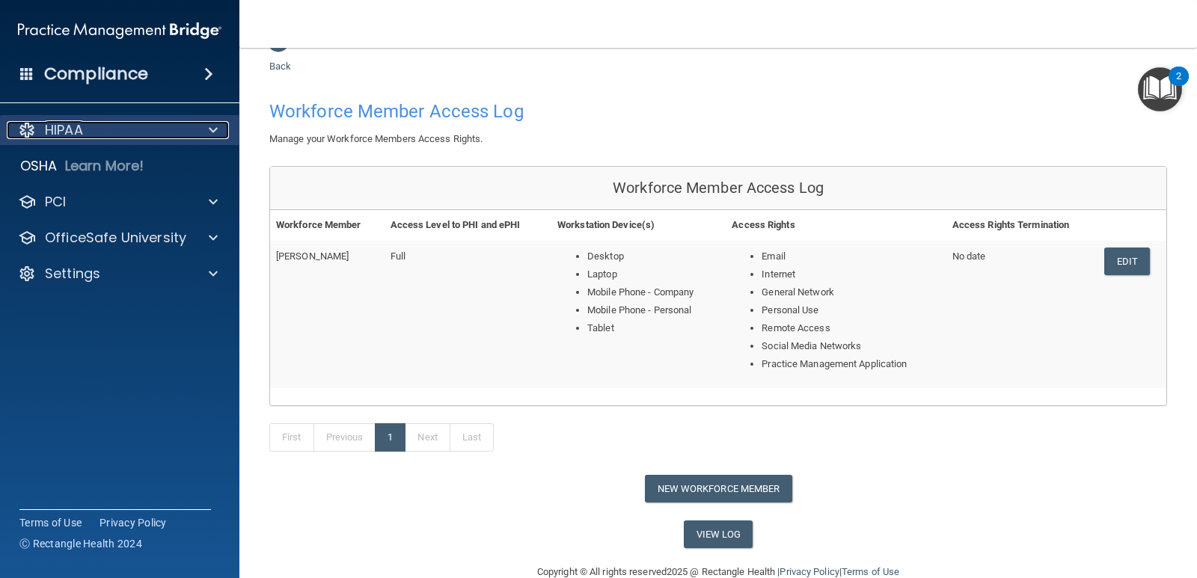
click at [130, 132] on div "HIPAA" at bounding box center [100, 130] width 186 height 18
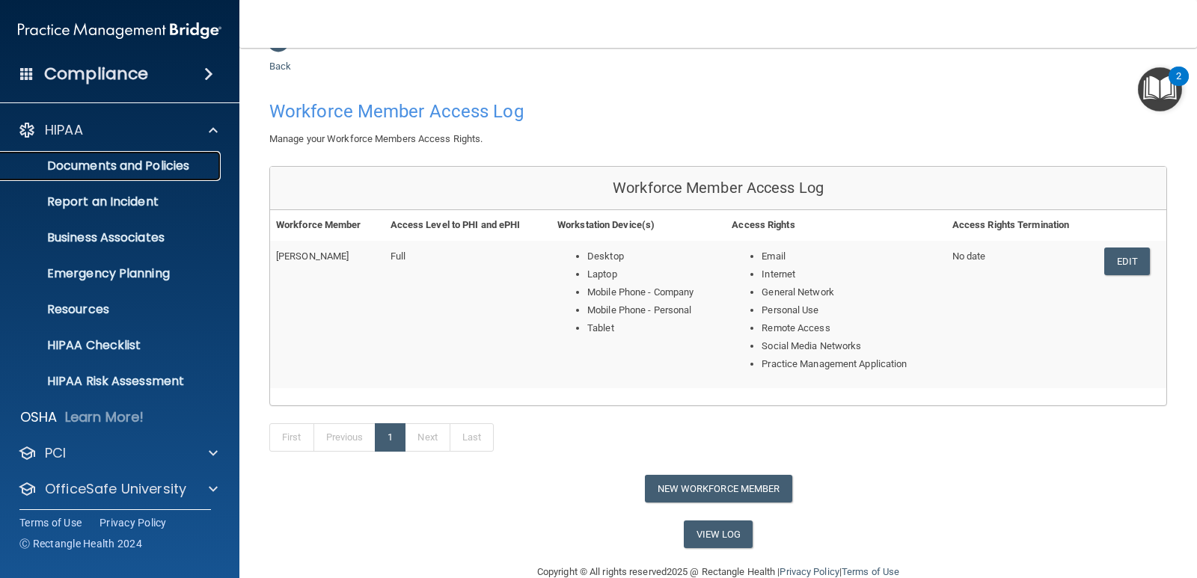
click at [191, 162] on p "Documents and Policies" at bounding box center [112, 166] width 204 height 15
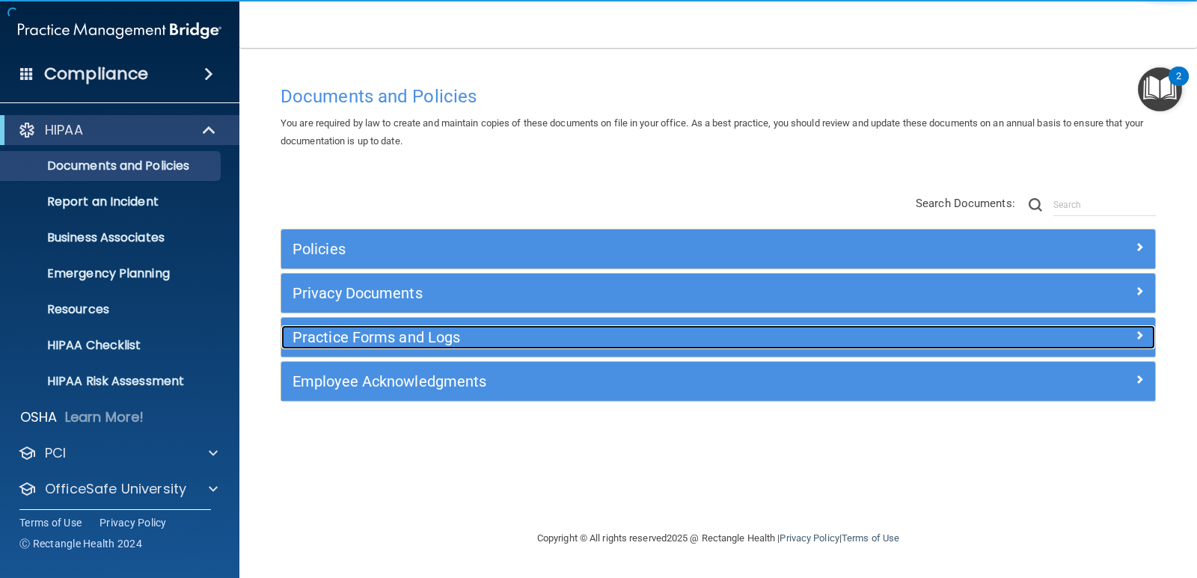
click at [416, 340] on h5 "Practice Forms and Logs" at bounding box center [609, 337] width 633 height 16
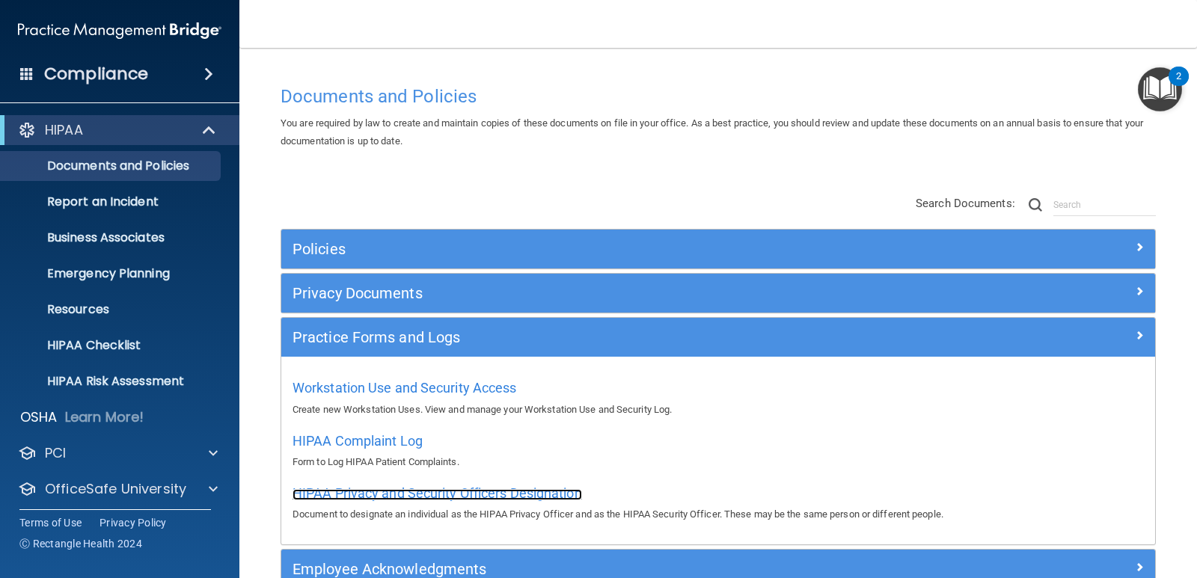
click at [532, 490] on span "HIPAA Privacy and Security Officers Designation" at bounding box center [438, 494] width 290 height 16
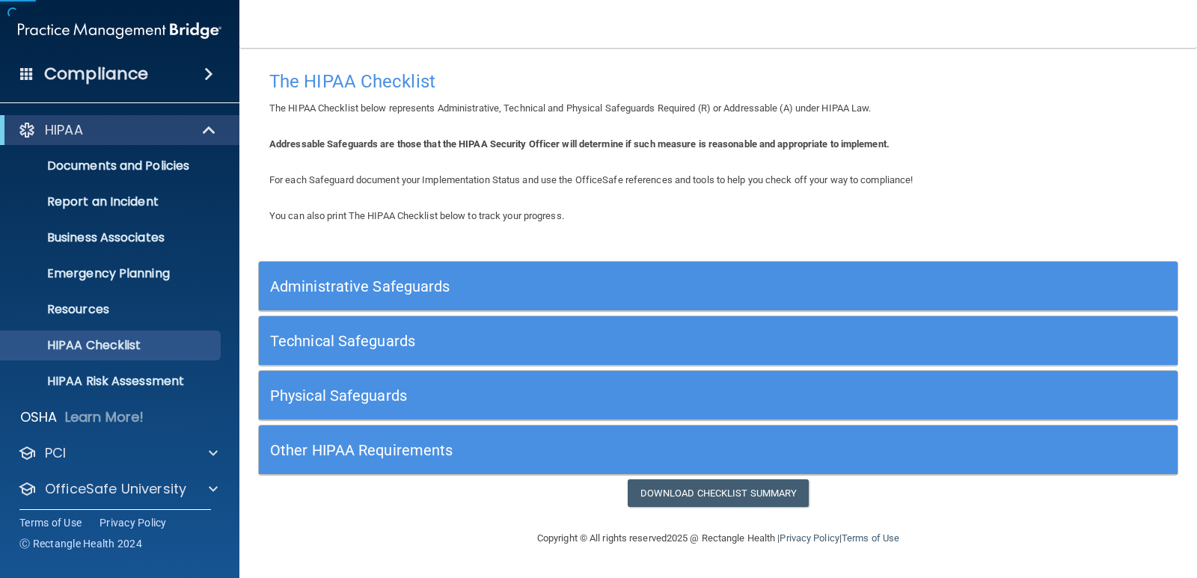
click at [674, 291] on h5 "Administrative Safeguards" at bounding box center [603, 286] width 667 height 16
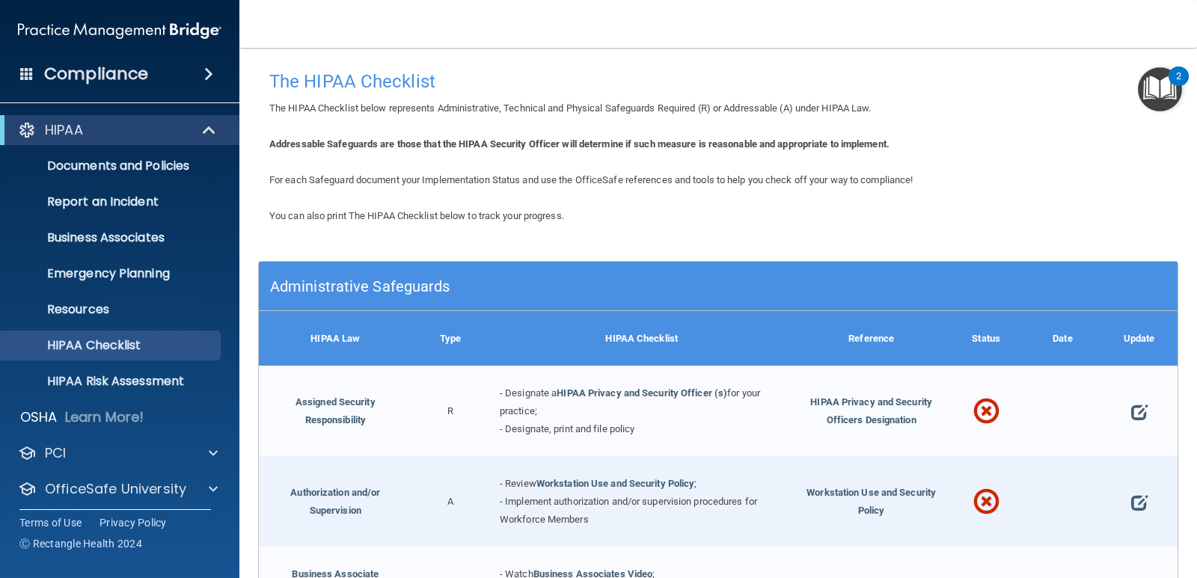
click at [723, 298] on div "Administrative Safeguards" at bounding box center [603, 286] width 689 height 34
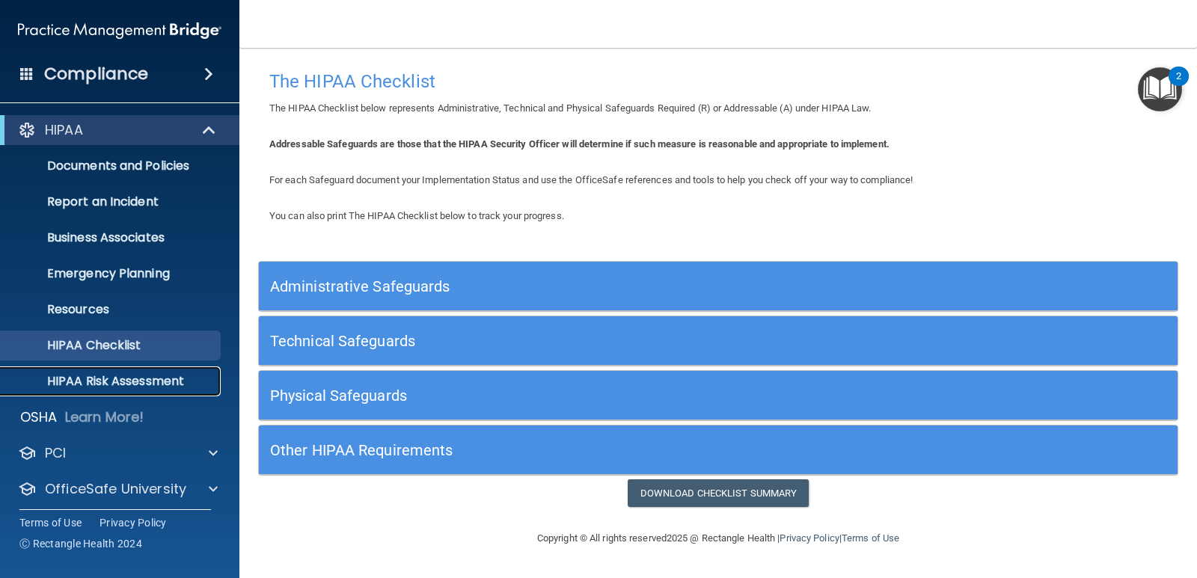
click at [141, 382] on p "HIPAA Risk Assessment" at bounding box center [112, 381] width 204 height 15
